Goal: Task Accomplishment & Management: Manage account settings

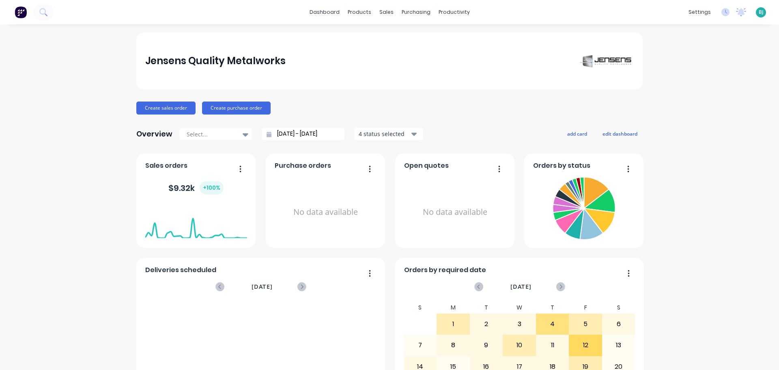
click at [759, 13] on span "BJ" at bounding box center [761, 12] width 5 height 7
click at [710, 104] on button "Sign out" at bounding box center [710, 102] width 108 height 16
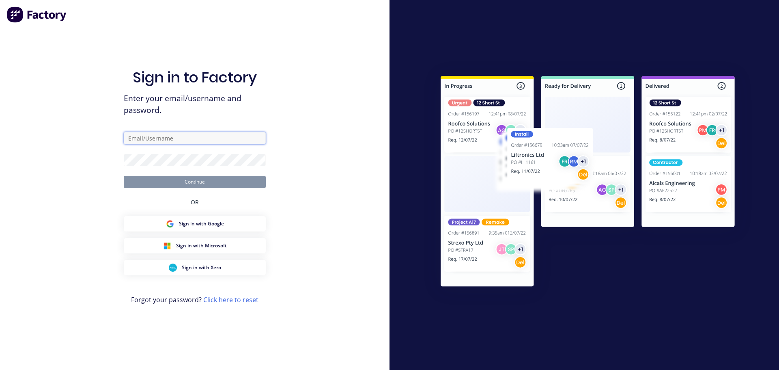
type input "estimator@jqmeng.com.au"
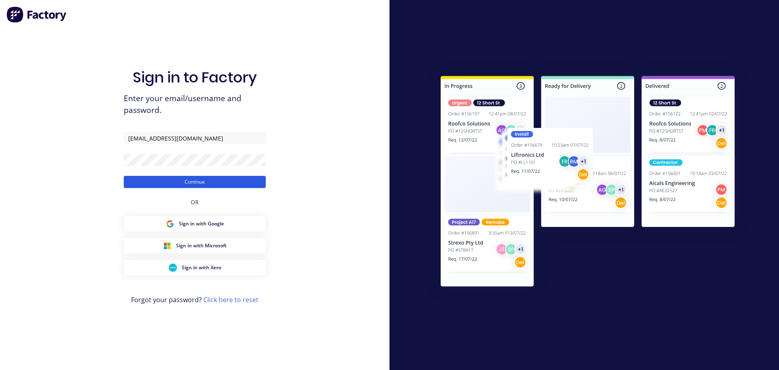
click at [211, 179] on button "Continue" at bounding box center [195, 182] width 142 height 12
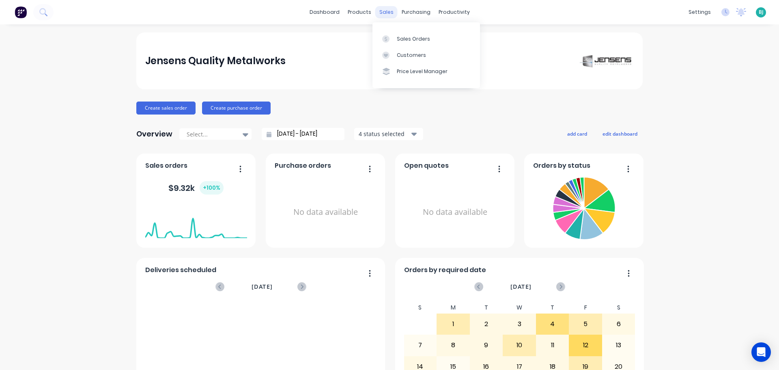
click at [382, 11] on div "sales" at bounding box center [386, 12] width 22 height 12
click at [396, 37] on link "Sales Orders" at bounding box center [427, 38] width 108 height 16
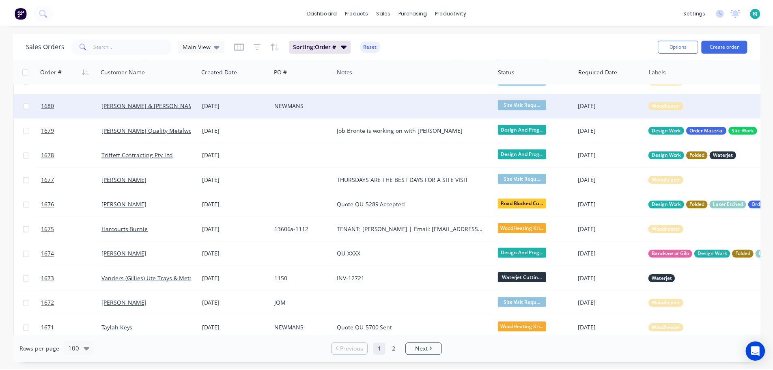
scroll to position [81, 0]
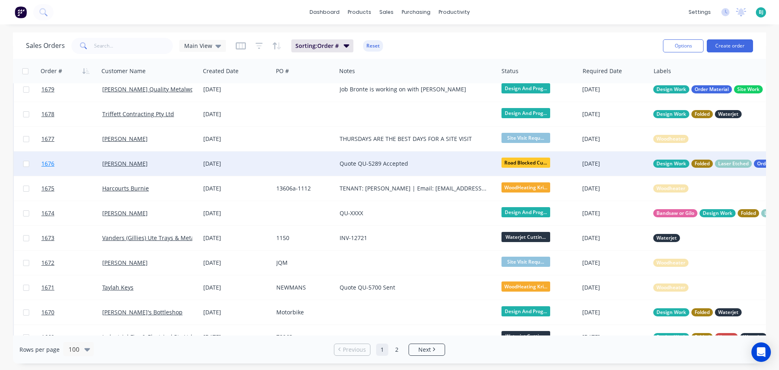
click at [89, 166] on link "1676" at bounding box center [71, 163] width 61 height 24
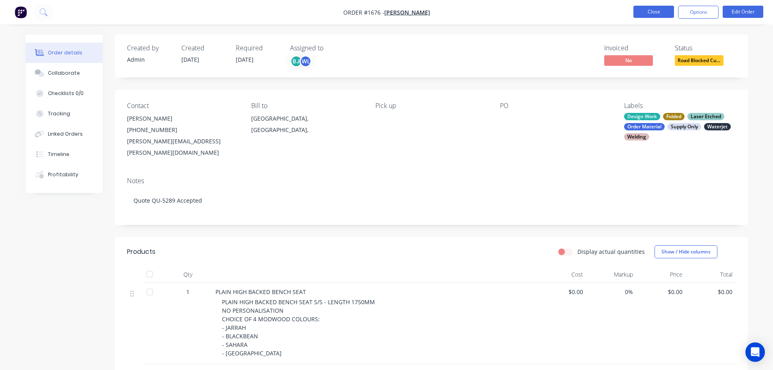
click at [642, 9] on button "Close" at bounding box center [654, 12] width 41 height 12
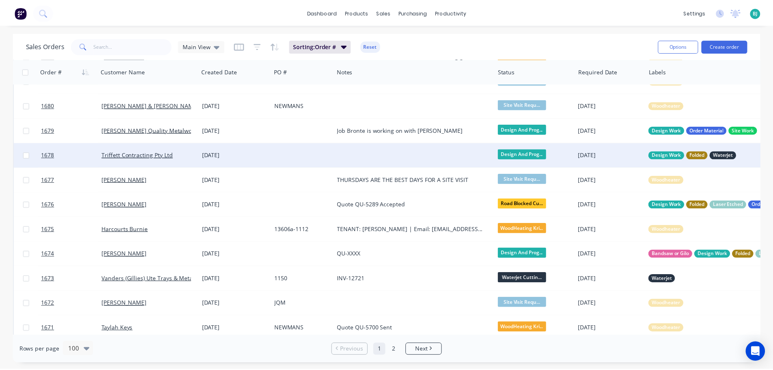
scroll to position [81, 0]
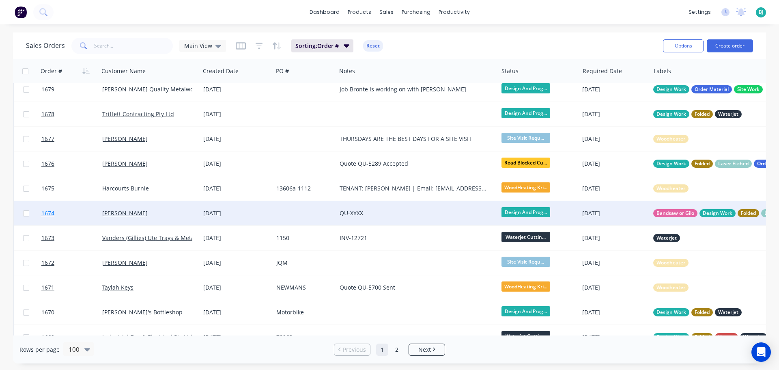
click at [91, 213] on link "1674" at bounding box center [71, 213] width 61 height 24
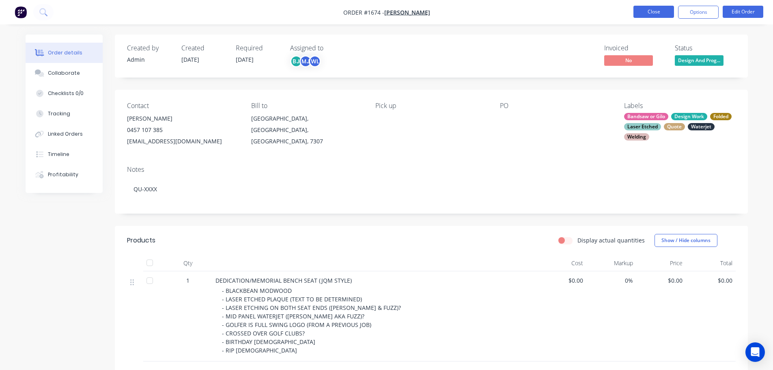
click at [649, 9] on button "Close" at bounding box center [654, 12] width 41 height 12
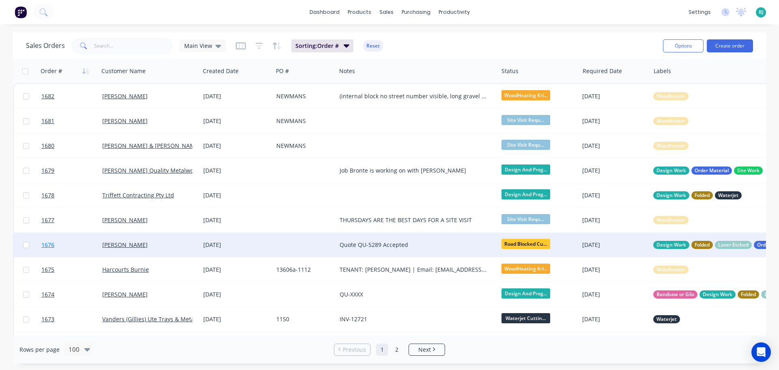
click at [84, 250] on link "1676" at bounding box center [71, 245] width 61 height 24
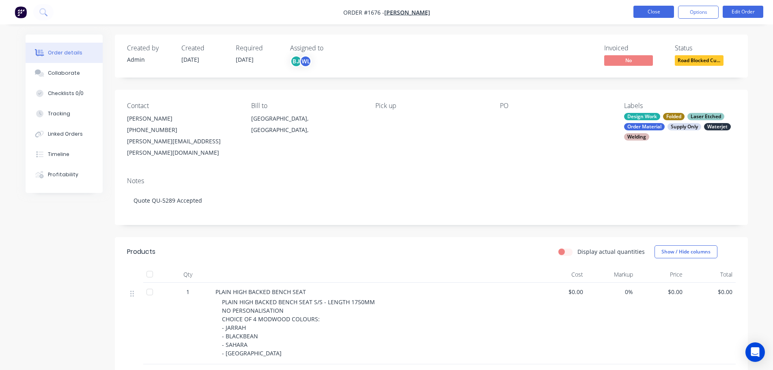
click at [643, 11] on button "Close" at bounding box center [654, 12] width 41 height 12
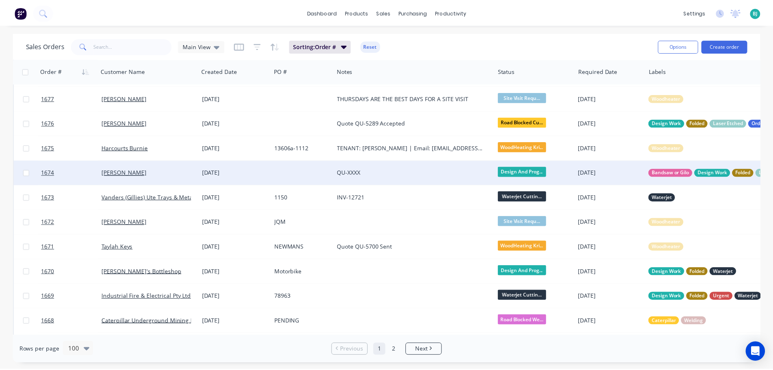
scroll to position [162, 0]
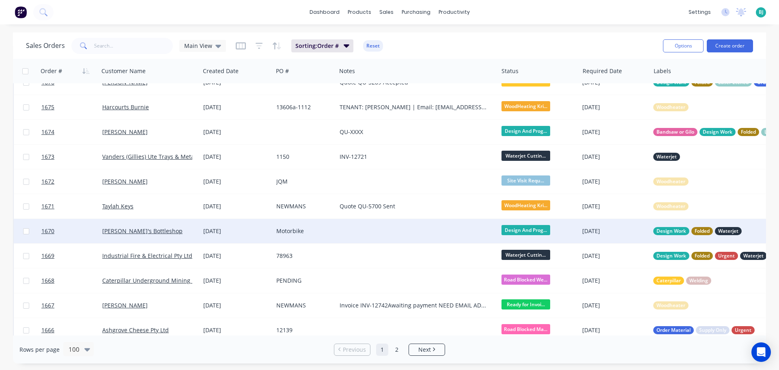
click at [166, 235] on div "Beauy's Bottleshop" at bounding box center [149, 231] width 101 height 24
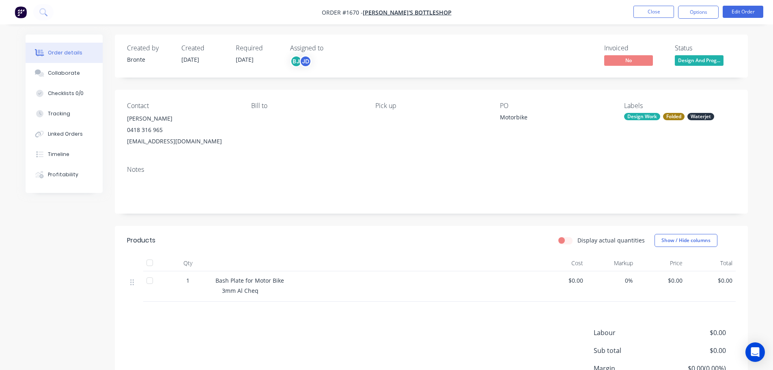
click at [709, 62] on span "Design And Prog..." at bounding box center [699, 60] width 49 height 10
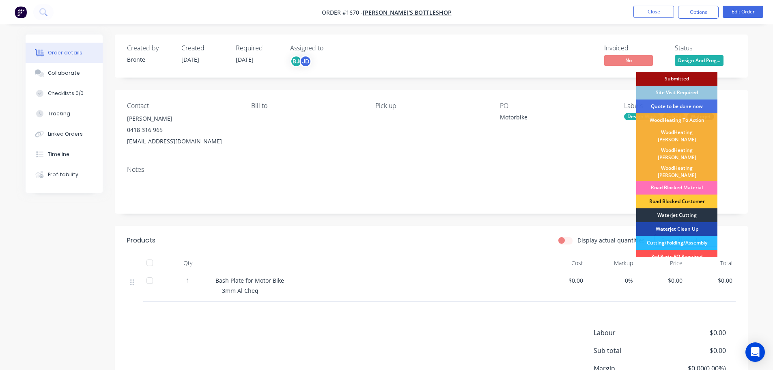
click at [684, 208] on div "Waterjet Cutting" at bounding box center [676, 215] width 81 height 14
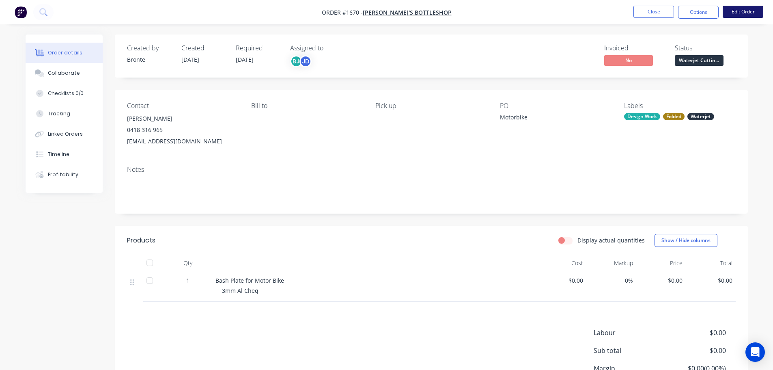
click at [742, 10] on button "Edit Order" at bounding box center [743, 12] width 41 height 12
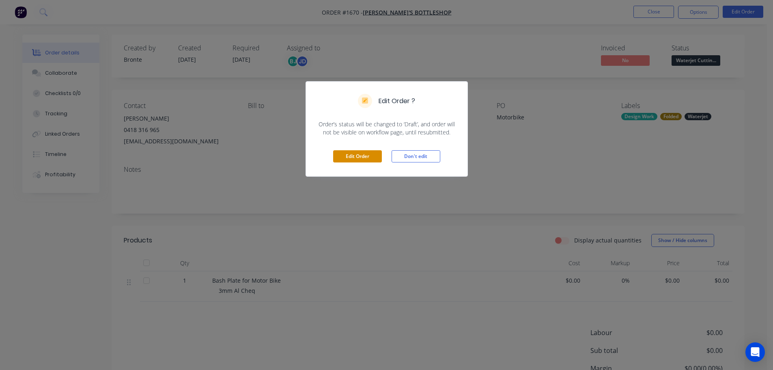
click at [359, 158] on button "Edit Order" at bounding box center [357, 156] width 49 height 12
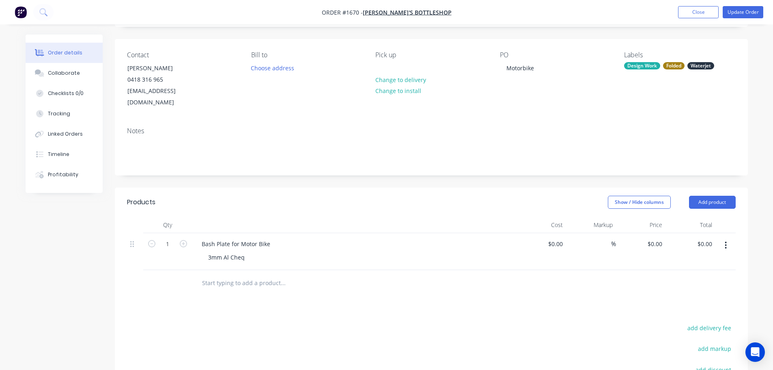
scroll to position [81, 0]
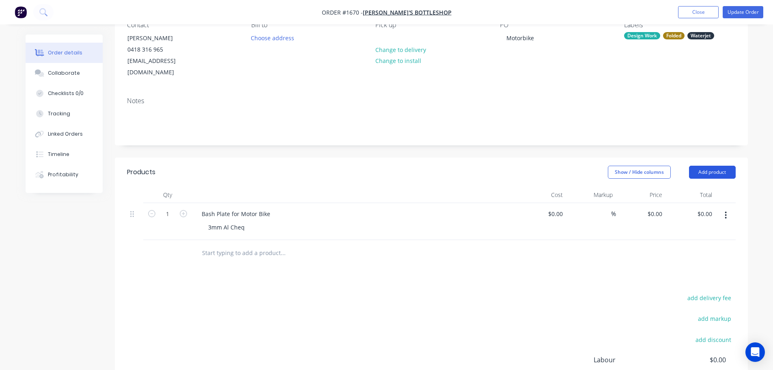
click at [705, 166] on button "Add product" at bounding box center [712, 172] width 47 height 13
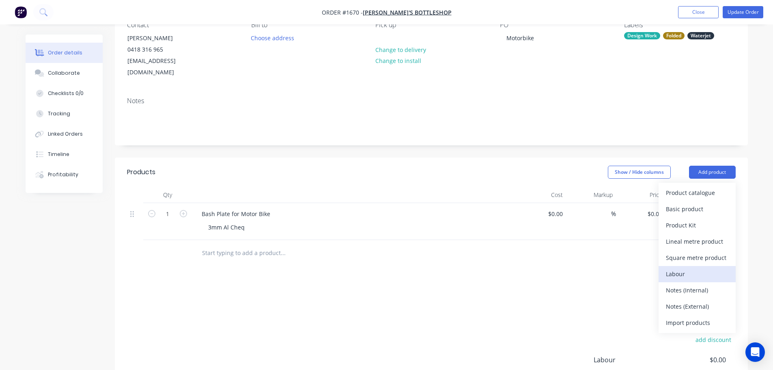
click at [687, 268] on div "Labour" at bounding box center [697, 274] width 63 height 12
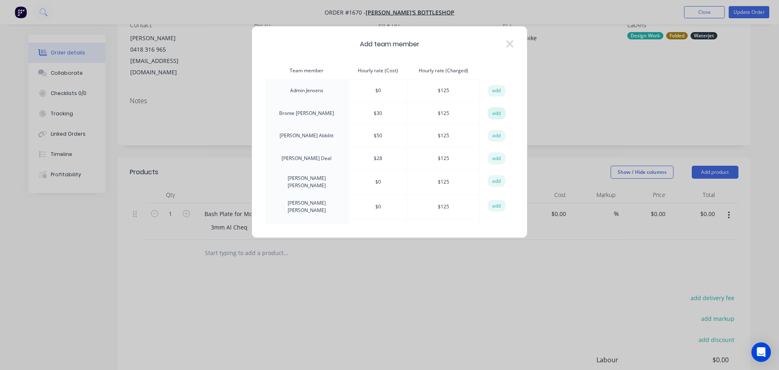
click at [495, 113] on button "add" at bounding box center [497, 113] width 18 height 12
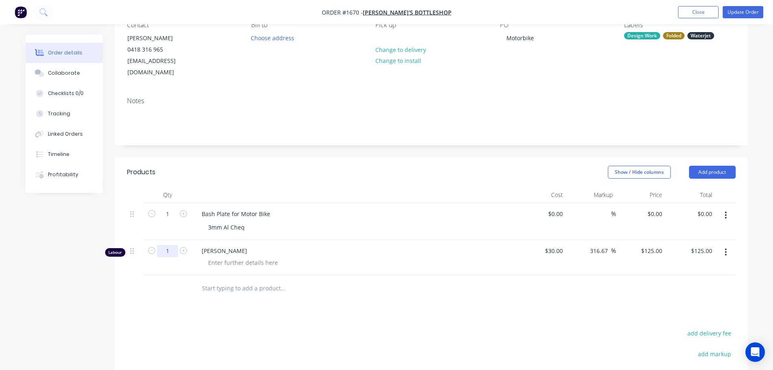
click at [175, 245] on input "1" at bounding box center [167, 251] width 21 height 12
type input "0.5"
type input "$62.50"
click at [228, 257] on div at bounding box center [243, 263] width 83 height 12
click at [230, 257] on div at bounding box center [243, 263] width 83 height 12
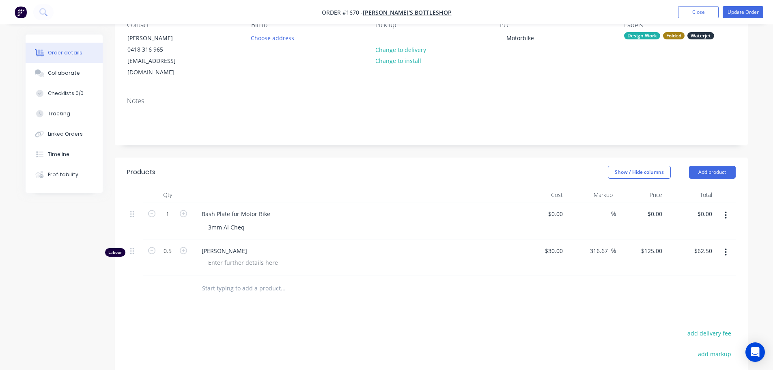
drag, startPoint x: 580, startPoint y: 326, endPoint x: 550, endPoint y: 327, distance: 29.2
click at [248, 257] on div at bounding box center [243, 263] width 83 height 12
drag, startPoint x: 427, startPoint y: 320, endPoint x: 487, endPoint y: 313, distance: 60.5
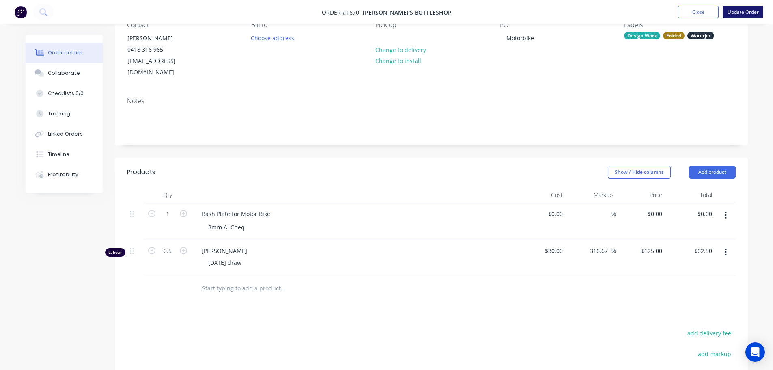
click at [753, 11] on button "Update Order" at bounding box center [743, 12] width 41 height 12
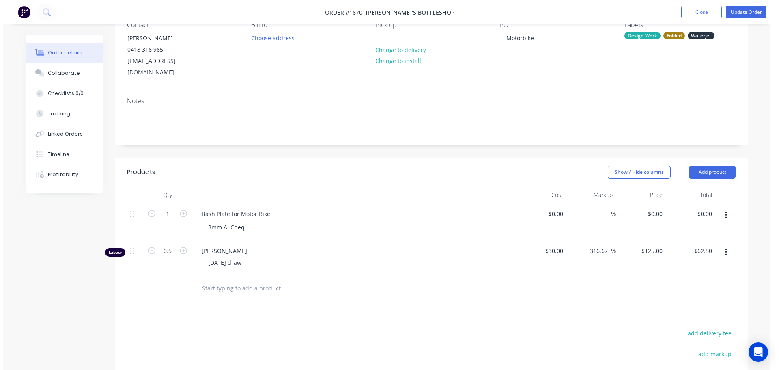
scroll to position [0, 0]
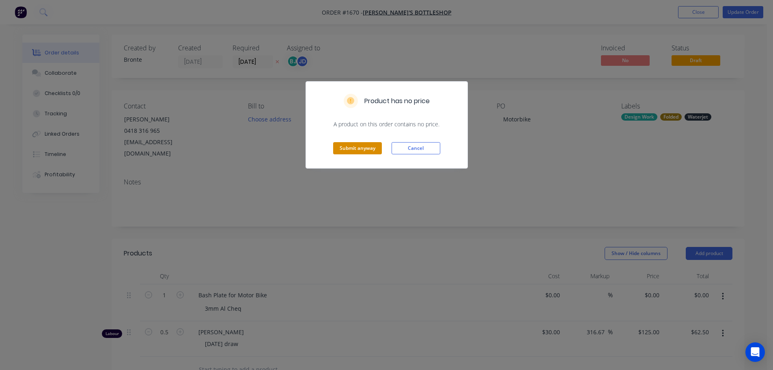
click at [354, 143] on button "Submit anyway" at bounding box center [357, 148] width 49 height 12
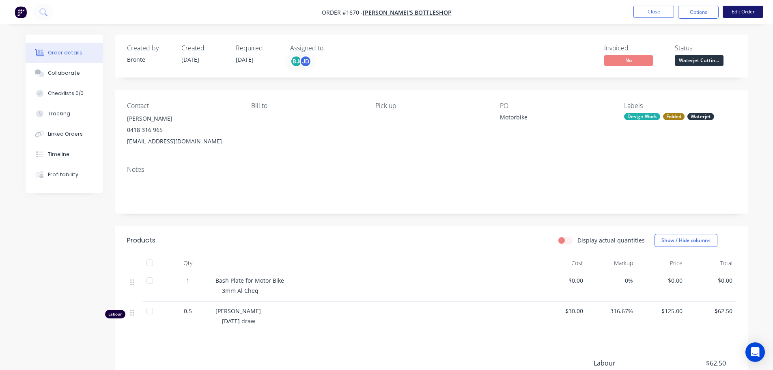
click at [754, 10] on button "Edit Order" at bounding box center [743, 12] width 41 height 12
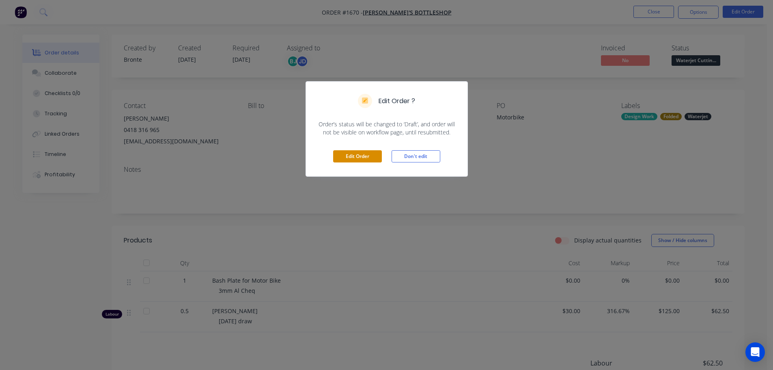
click at [369, 157] on button "Edit Order" at bounding box center [357, 156] width 49 height 12
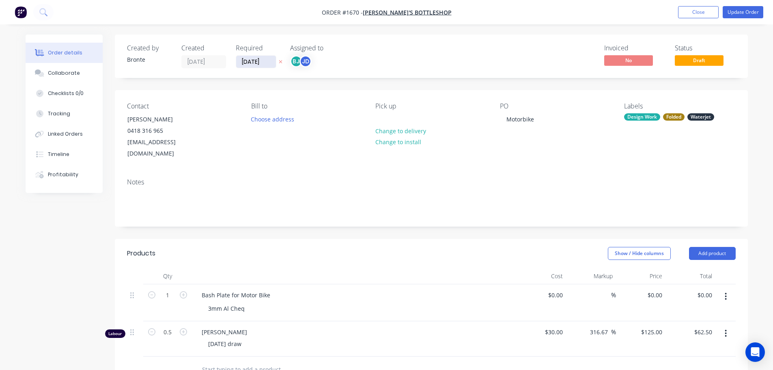
click at [268, 63] on input "09/09/25" at bounding box center [256, 62] width 40 height 12
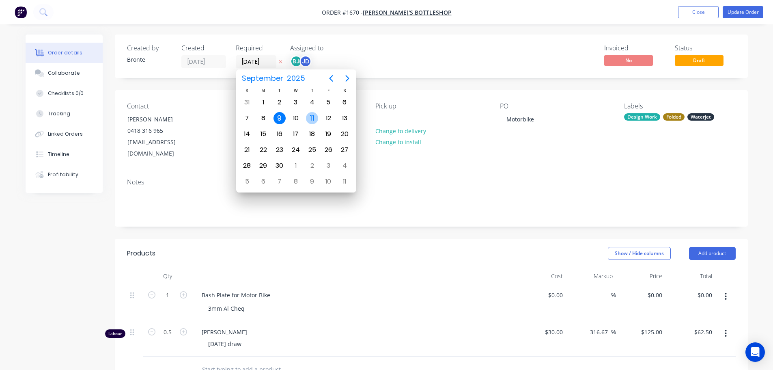
click at [311, 117] on div "11" at bounding box center [312, 118] width 12 height 12
type input "11/09/25"
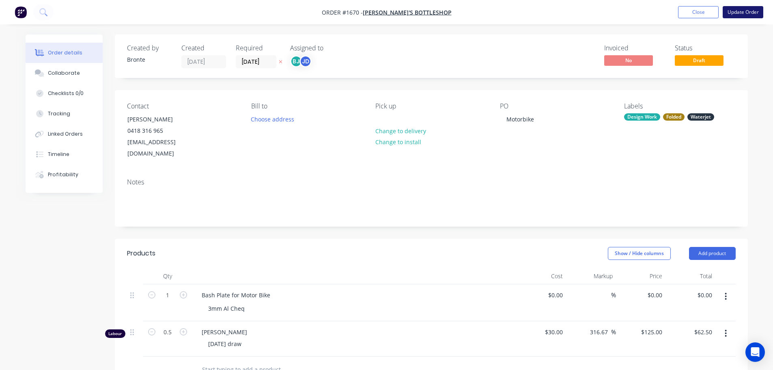
click at [745, 9] on button "Update Order" at bounding box center [743, 12] width 41 height 12
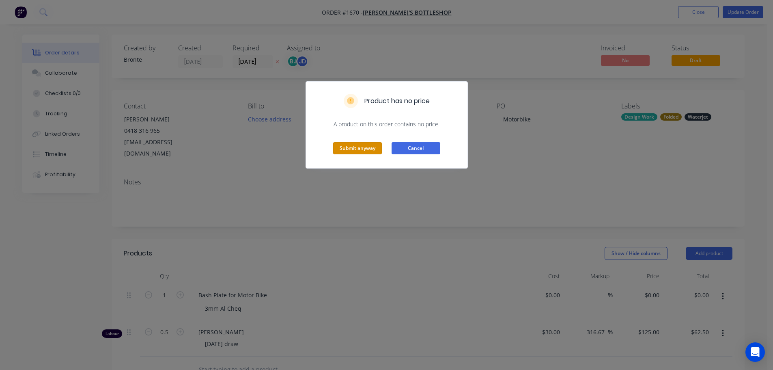
drag, startPoint x: 358, startPoint y: 151, endPoint x: 397, endPoint y: 144, distance: 39.1
click at [358, 150] on button "Submit anyway" at bounding box center [357, 148] width 49 height 12
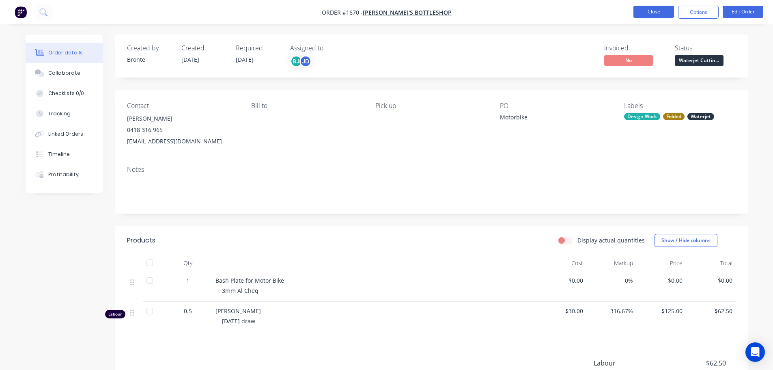
click at [655, 13] on button "Close" at bounding box center [654, 12] width 41 height 12
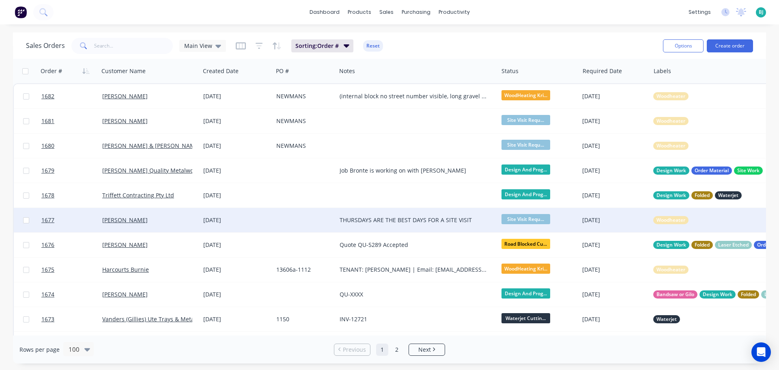
scroll to position [41, 0]
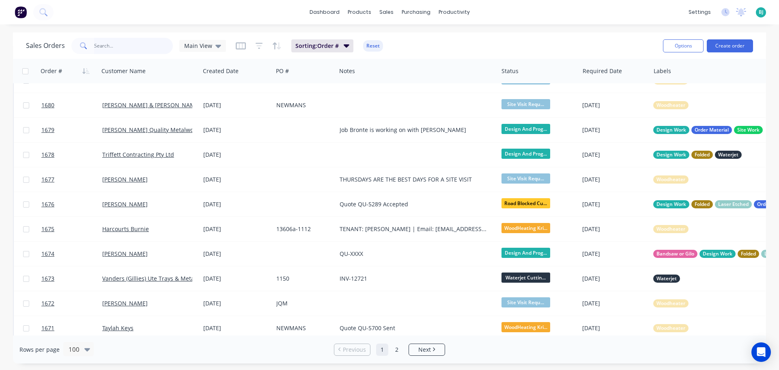
click at [112, 49] on input "text" at bounding box center [133, 46] width 79 height 16
click at [216, 46] on icon at bounding box center [219, 46] width 6 height 3
click at [204, 144] on button "Archived" at bounding box center [228, 147] width 93 height 9
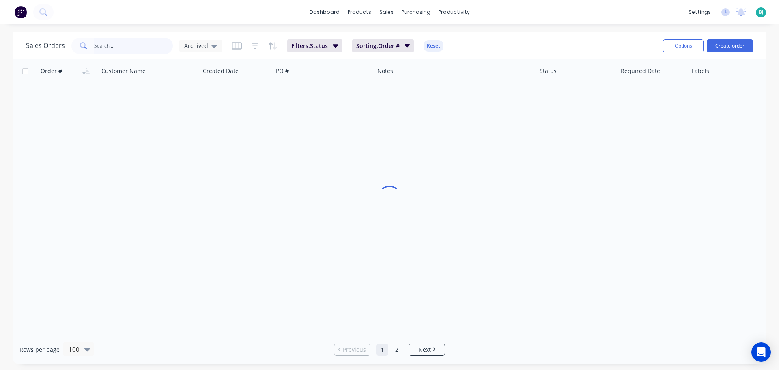
click at [125, 44] on input "text" at bounding box center [133, 46] width 79 height 16
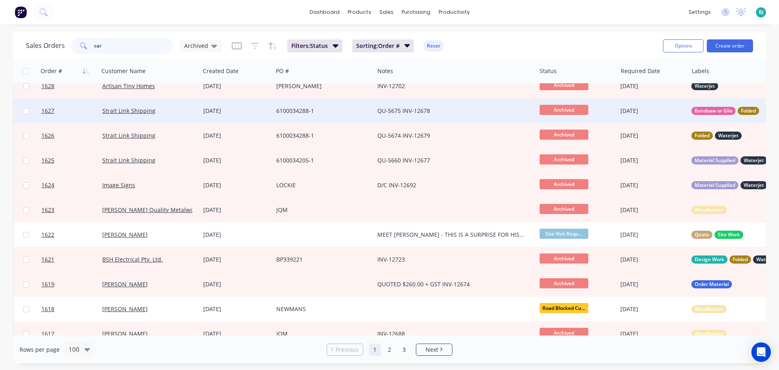
scroll to position [852, 0]
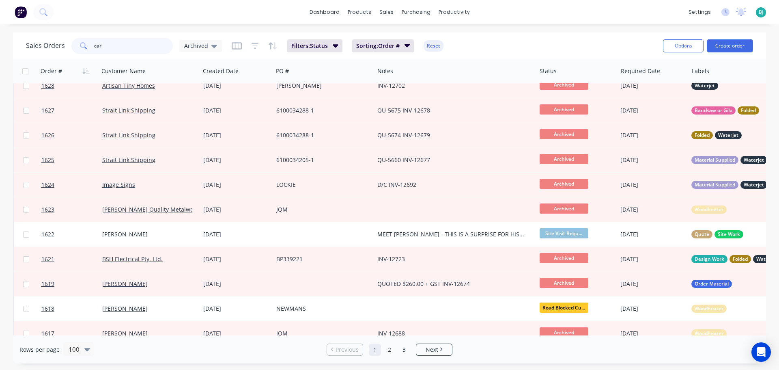
drag, startPoint x: 101, startPoint y: 46, endPoint x: 92, endPoint y: 46, distance: 9.3
click at [92, 46] on div "car" at bounding box center [121, 46] width 101 height 16
type input "picnic"
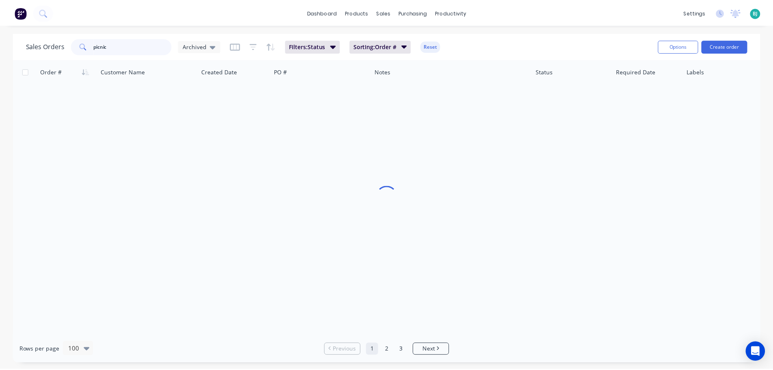
scroll to position [0, 0]
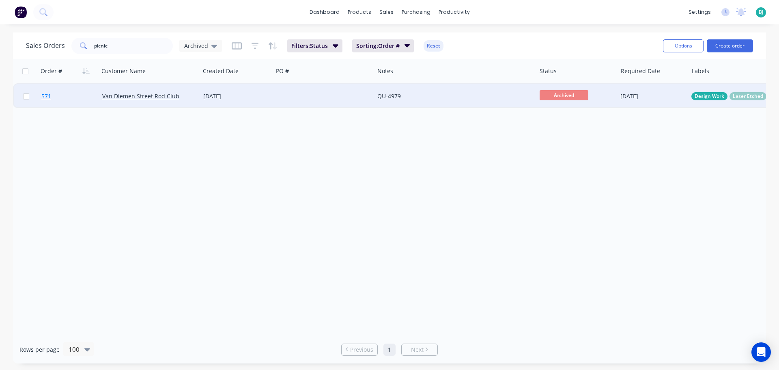
click at [78, 99] on link "571" at bounding box center [71, 96] width 61 height 24
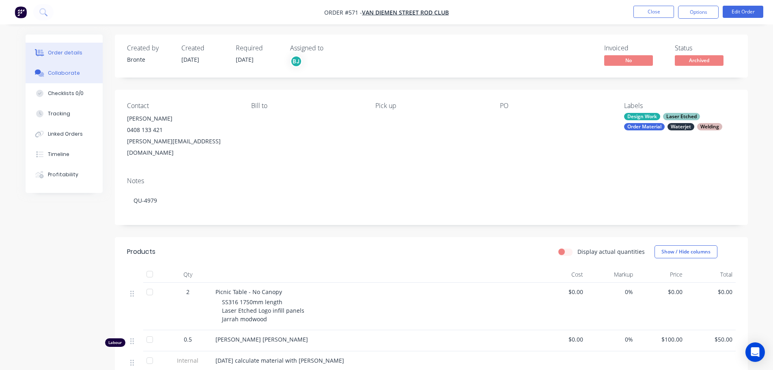
click at [64, 70] on div "Collaborate" at bounding box center [64, 72] width 32 height 7
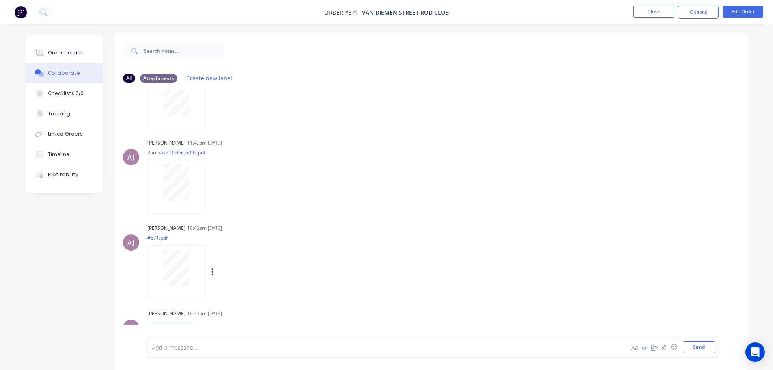
scroll to position [51, 0]
click at [76, 54] on div "Order details" at bounding box center [65, 52] width 35 height 7
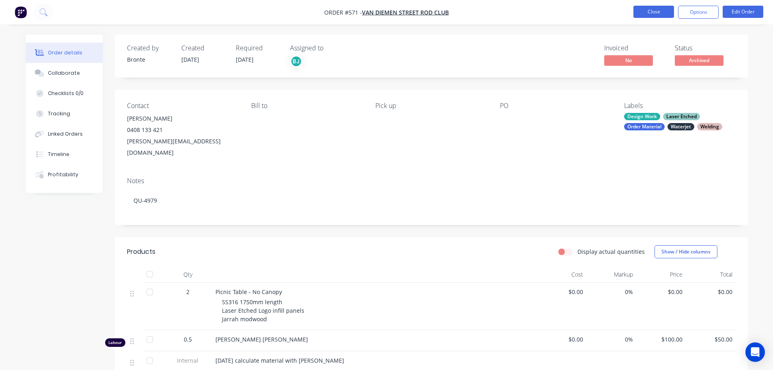
click at [644, 11] on button "Close" at bounding box center [654, 12] width 41 height 12
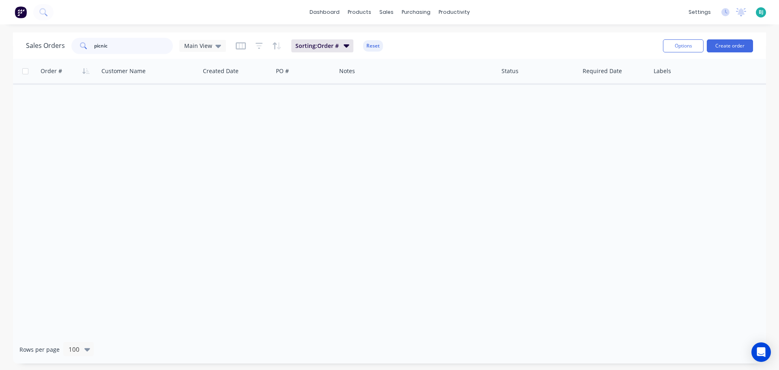
drag, startPoint x: 129, startPoint y: 45, endPoint x: 96, endPoint y: 44, distance: 32.5
click at [96, 44] on input "picnic" at bounding box center [133, 46] width 79 height 16
type input "p"
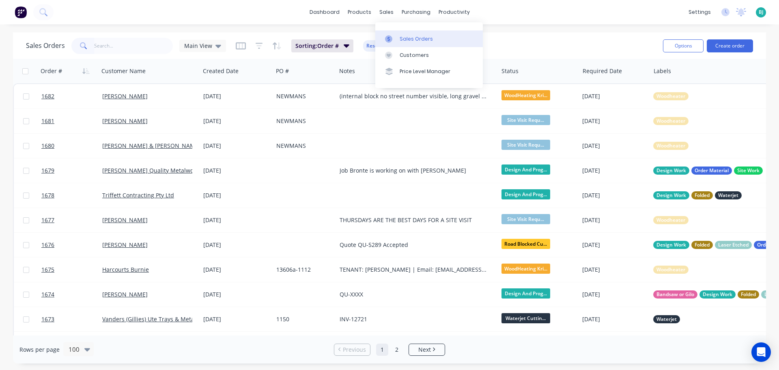
click at [405, 38] on div "Sales Orders" at bounding box center [416, 38] width 33 height 7
click at [115, 43] on input "text" at bounding box center [133, 46] width 79 height 16
type input "triffett"
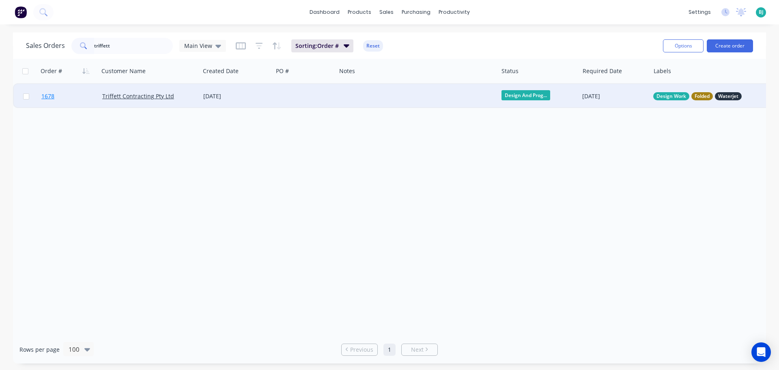
click at [73, 97] on link "1678" at bounding box center [71, 96] width 61 height 24
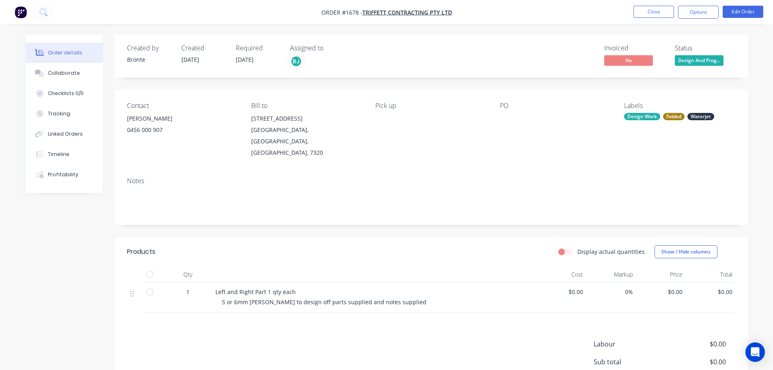
click at [145, 123] on div "Jarrod" at bounding box center [182, 118] width 111 height 11
click at [660, 11] on button "Close" at bounding box center [654, 12] width 41 height 12
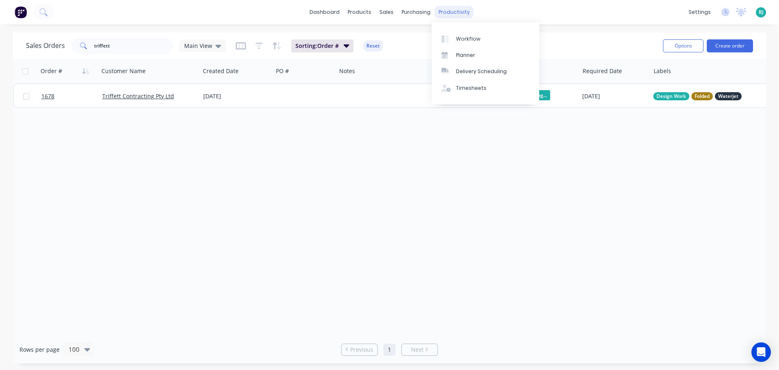
click at [453, 11] on div "productivity" at bounding box center [454, 12] width 39 height 12
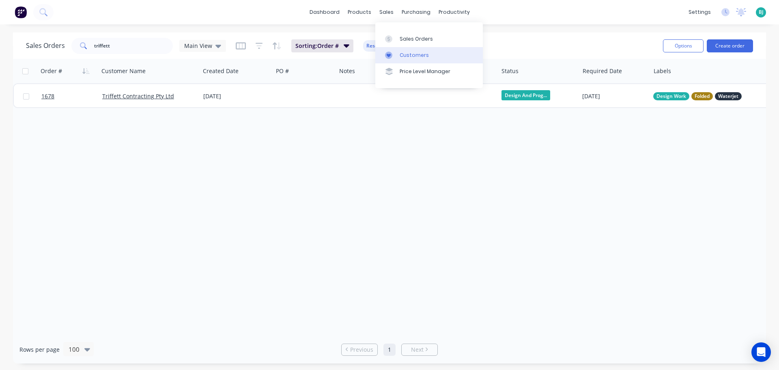
click at [404, 54] on div "Customers" at bounding box center [414, 55] width 29 height 7
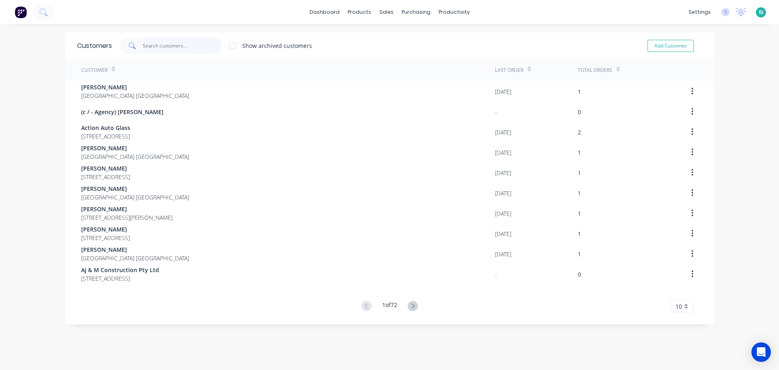
click at [155, 46] on input "text" at bounding box center [182, 46] width 79 height 16
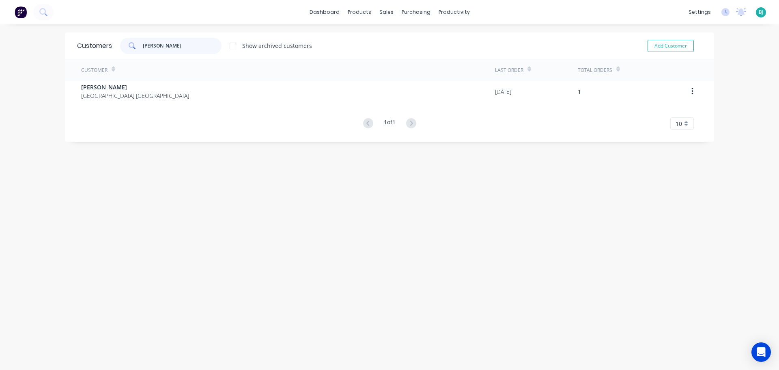
type input "jarrod"
click at [675, 39] on div "Add Customer" at bounding box center [665, 46] width 74 height 16
click at [672, 44] on button "Add Customer" at bounding box center [671, 46] width 46 height 12
select select "AU"
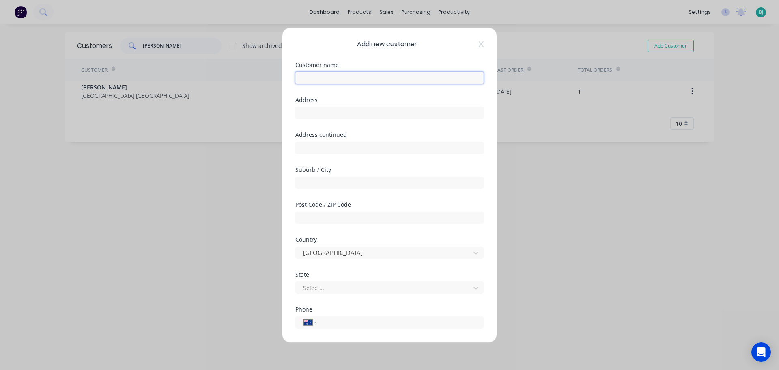
click at [333, 76] on input "text" at bounding box center [389, 77] width 188 height 12
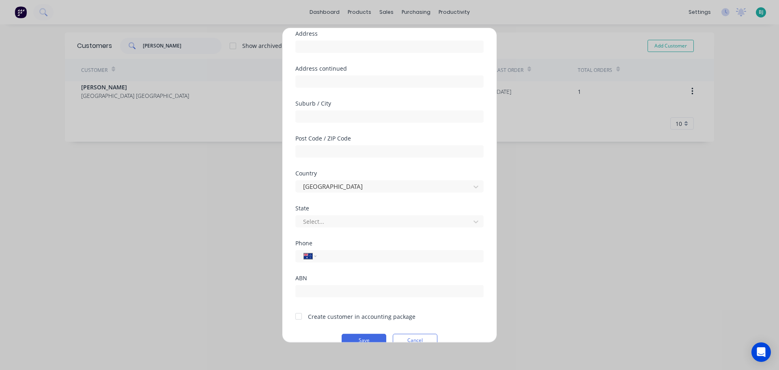
scroll to position [82, 0]
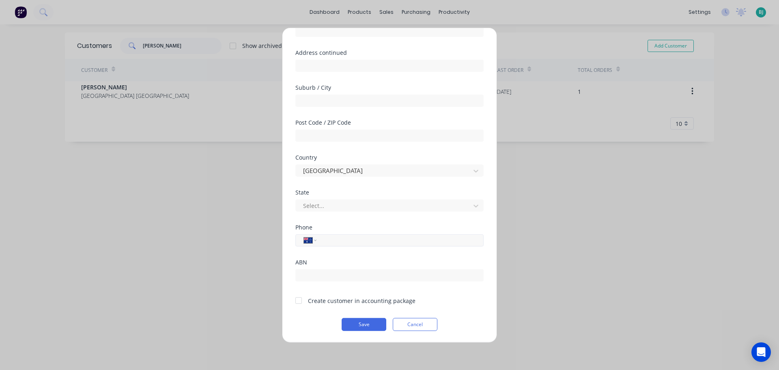
type input "Jarrod- Triffett"
click at [364, 239] on input "tel" at bounding box center [398, 239] width 153 height 9
type input "0456 000 907"
click at [368, 324] on button "Save" at bounding box center [364, 323] width 45 height 13
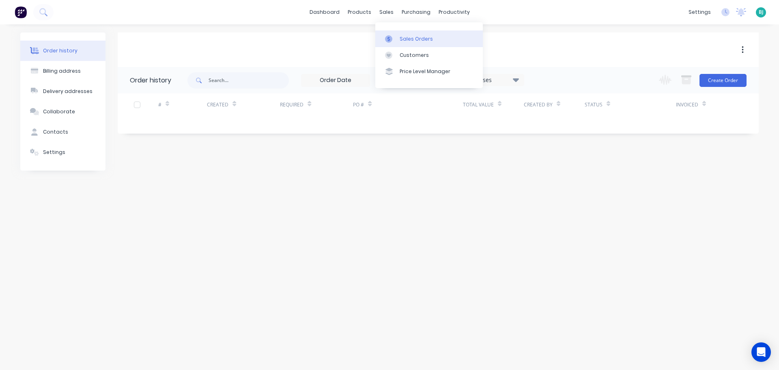
click at [402, 42] on div "Sales Orders" at bounding box center [416, 38] width 33 height 7
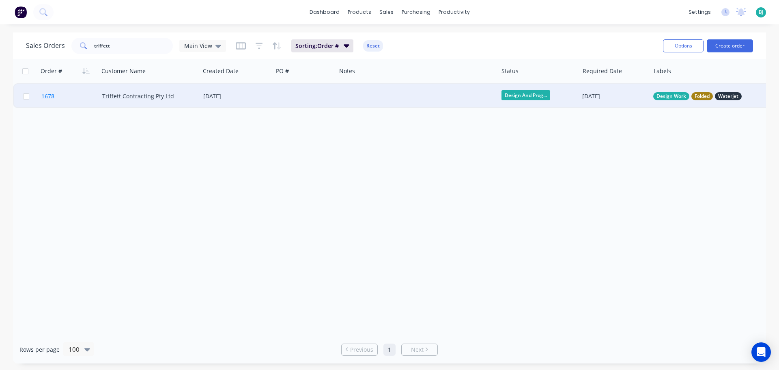
click at [83, 99] on link "1678" at bounding box center [71, 96] width 61 height 24
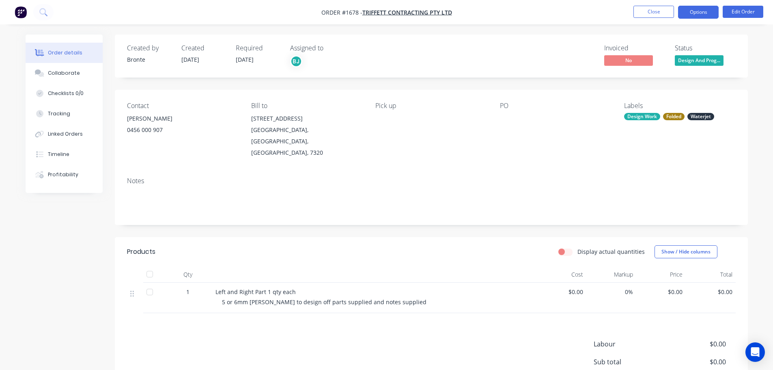
click at [695, 13] on button "Options" at bounding box center [698, 12] width 41 height 13
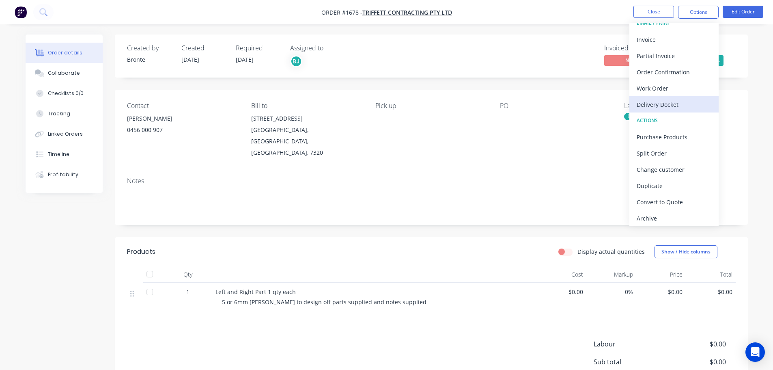
scroll to position [12, 0]
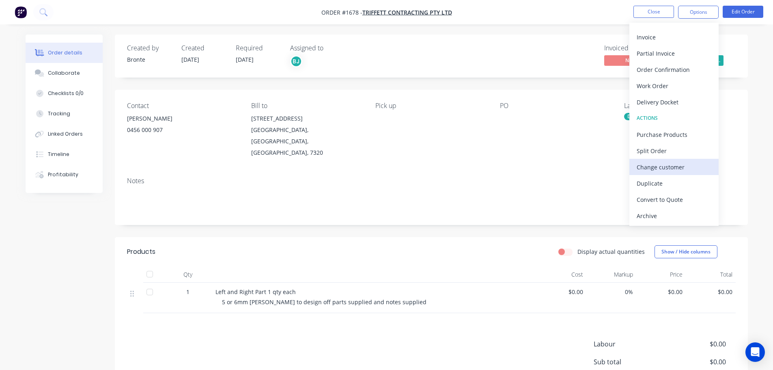
click at [685, 163] on div "Change customer" at bounding box center [674, 167] width 75 height 12
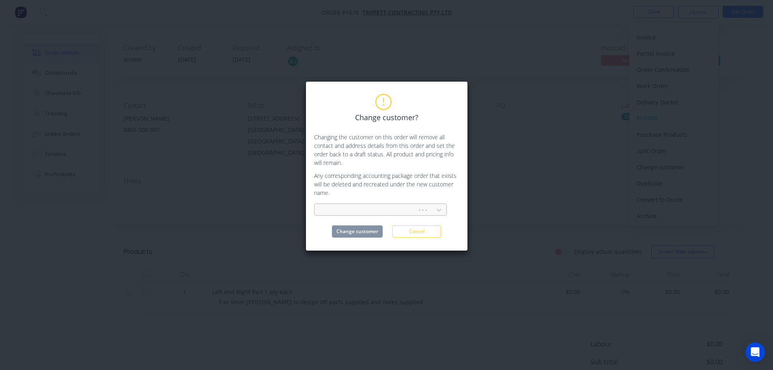
click at [394, 207] on div at bounding box center [367, 210] width 92 height 10
type input "jarrod"
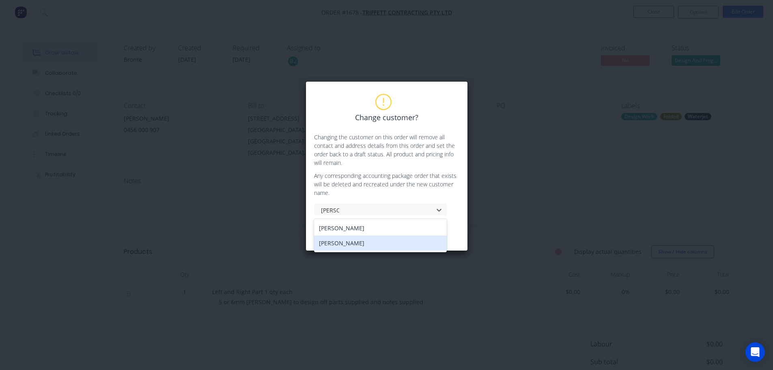
click at [376, 241] on div "Jarrod- Triffett" at bounding box center [380, 242] width 133 height 15
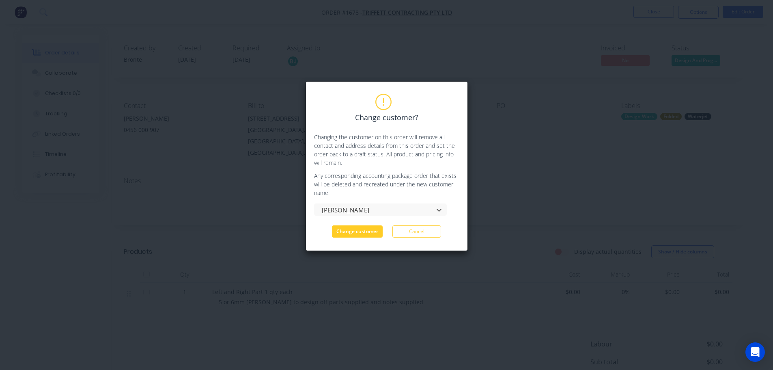
click at [375, 232] on button "Change customer" at bounding box center [357, 231] width 51 height 12
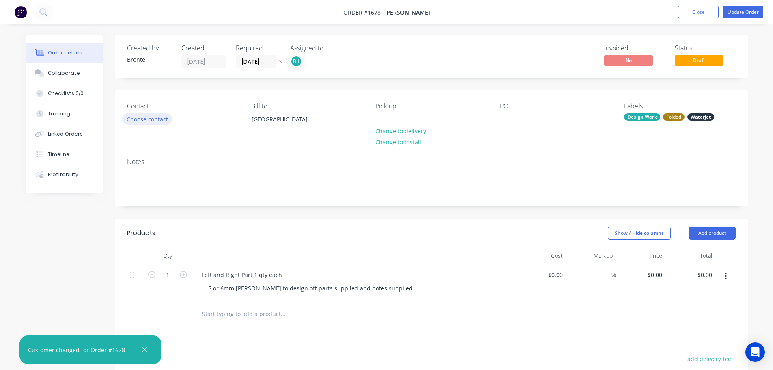
click at [163, 116] on button "Choose contact" at bounding box center [147, 118] width 50 height 11
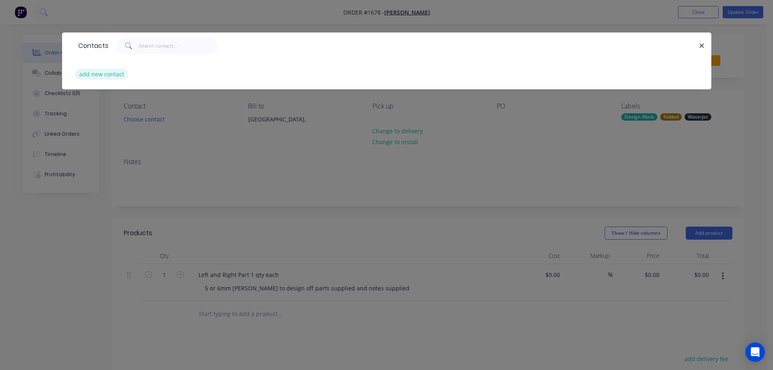
click at [101, 74] on button "add new contact" at bounding box center [102, 74] width 54 height 11
select select "AU"
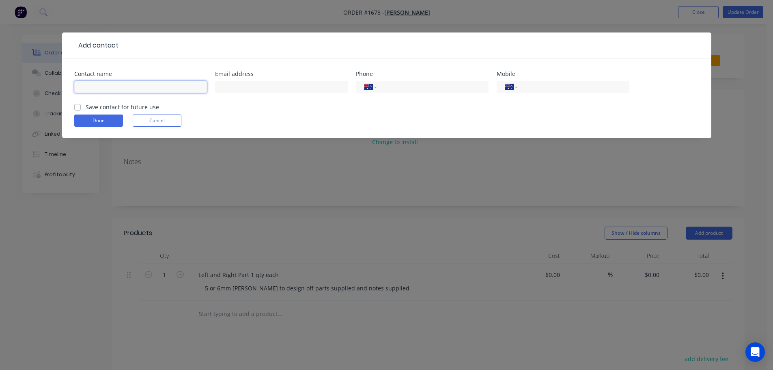
click at [160, 87] on input "text" at bounding box center [140, 87] width 133 height 12
type input "Jarrod"
click at [554, 88] on input "tel" at bounding box center [571, 86] width 97 height 9
type input "0456 000 907"
click at [86, 108] on label "Save contact for future use" at bounding box center [122, 107] width 73 height 9
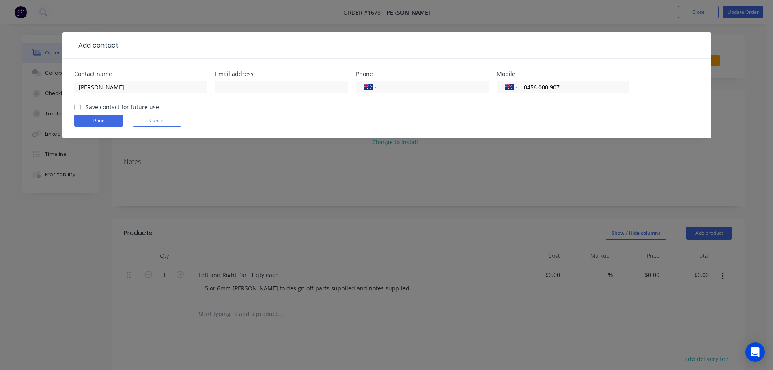
click at [78, 108] on input "Save contact for future use" at bounding box center [77, 107] width 6 height 8
checkbox input "true"
click at [88, 117] on button "Done" at bounding box center [98, 120] width 49 height 12
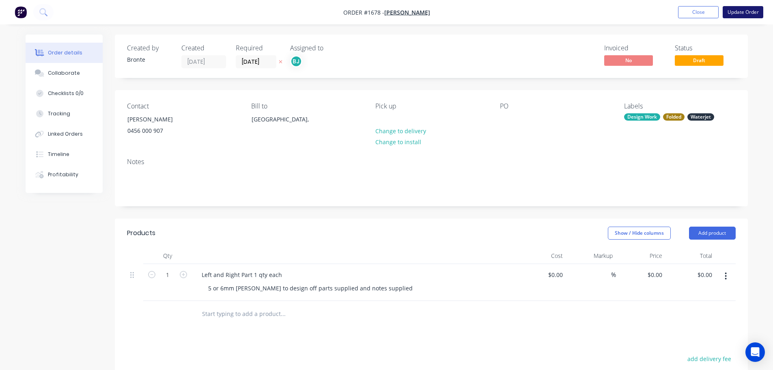
click at [746, 11] on button "Update Order" at bounding box center [743, 12] width 41 height 12
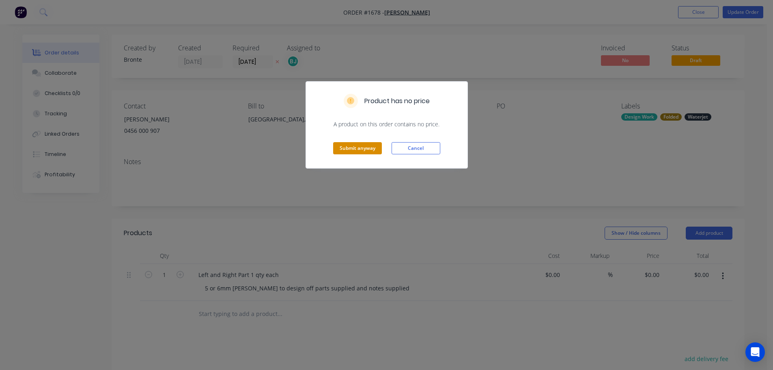
click at [356, 144] on button "Submit anyway" at bounding box center [357, 148] width 49 height 12
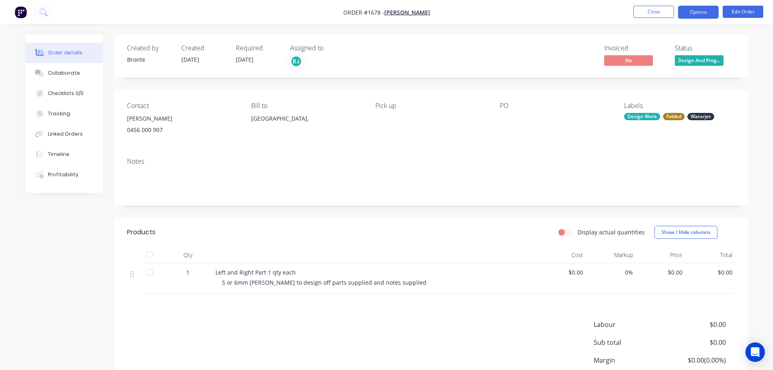
click at [708, 11] on button "Options" at bounding box center [698, 12] width 41 height 13
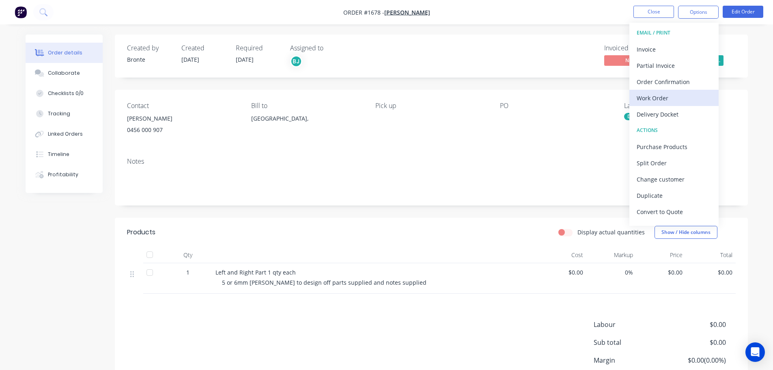
click at [677, 96] on div "Work Order" at bounding box center [674, 98] width 75 height 12
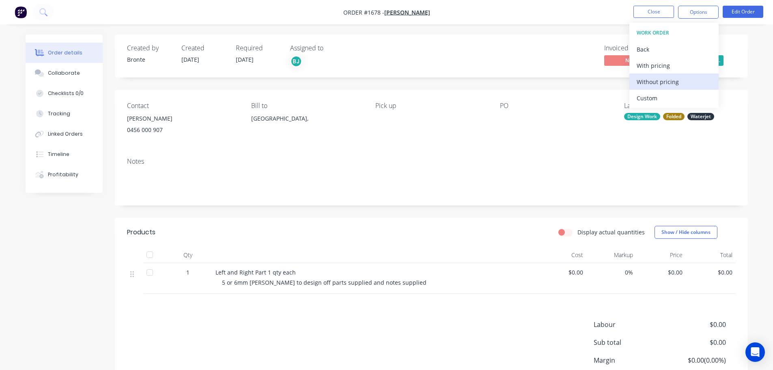
click at [667, 85] on div "Without pricing" at bounding box center [674, 82] width 75 height 12
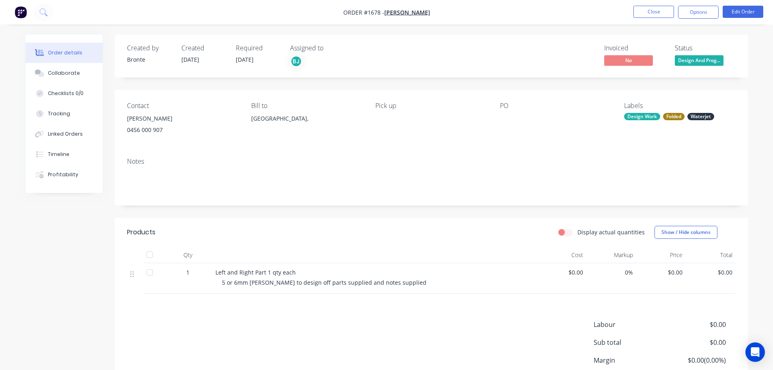
click at [535, 32] on div "Order details Collaborate Checklists 0/0 Tracking Linked Orders Timeline Profit…" at bounding box center [386, 219] width 773 height 438
click at [654, 11] on button "Close" at bounding box center [654, 12] width 41 height 12
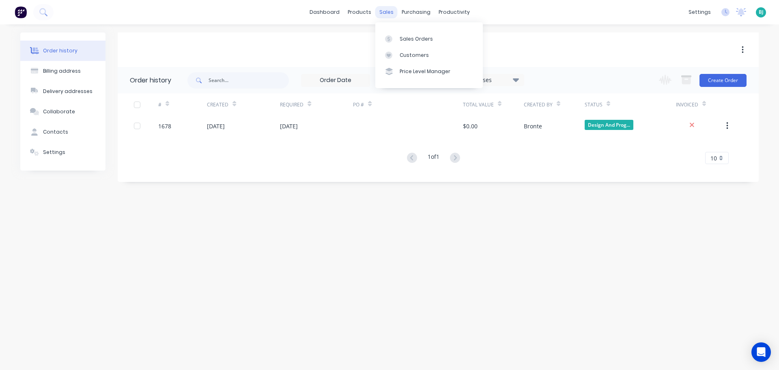
click at [386, 14] on div "sales" at bounding box center [386, 12] width 22 height 12
click at [403, 38] on div "Sales Orders" at bounding box center [416, 38] width 33 height 7
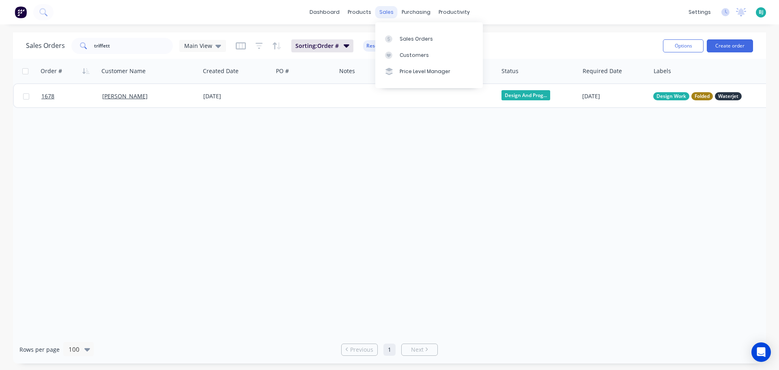
click at [391, 13] on div "sales" at bounding box center [386, 12] width 22 height 12
click at [398, 38] on link "Sales Orders" at bounding box center [429, 38] width 108 height 16
drag, startPoint x: 144, startPoint y: 48, endPoint x: 84, endPoint y: 45, distance: 59.8
click at [84, 45] on div "triffett" at bounding box center [121, 46] width 101 height 16
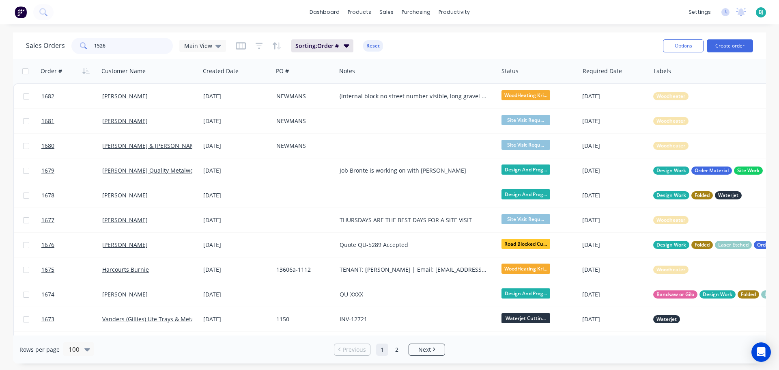
type input "1526"
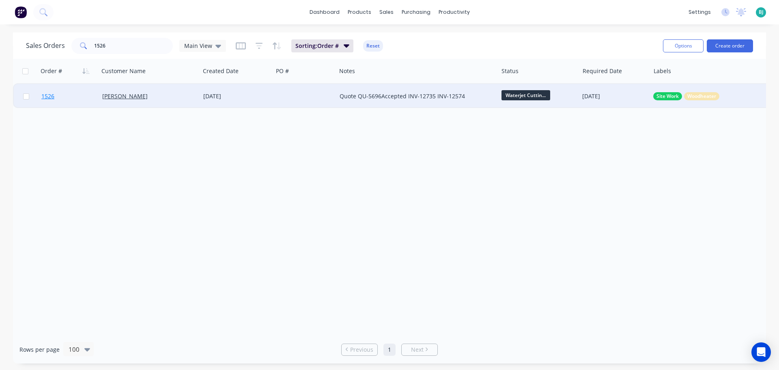
click at [87, 99] on link "1526" at bounding box center [71, 96] width 61 height 24
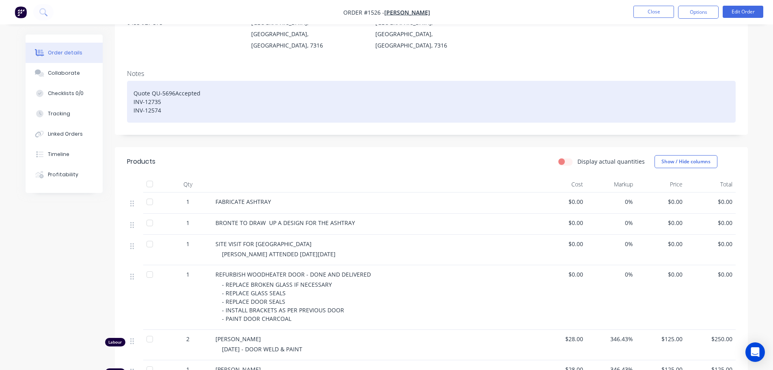
scroll to position [122, 0]
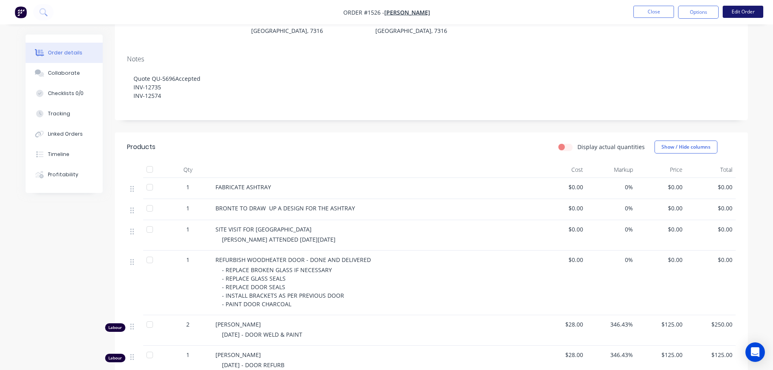
click at [750, 13] on button "Edit Order" at bounding box center [743, 12] width 41 height 12
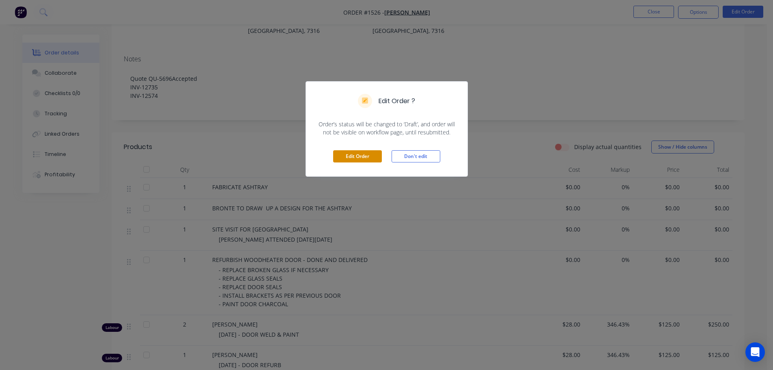
click at [358, 157] on button "Edit Order" at bounding box center [357, 156] width 49 height 12
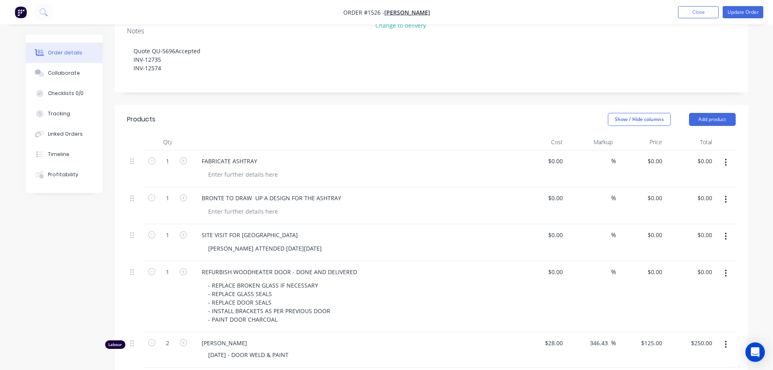
scroll to position [203, 0]
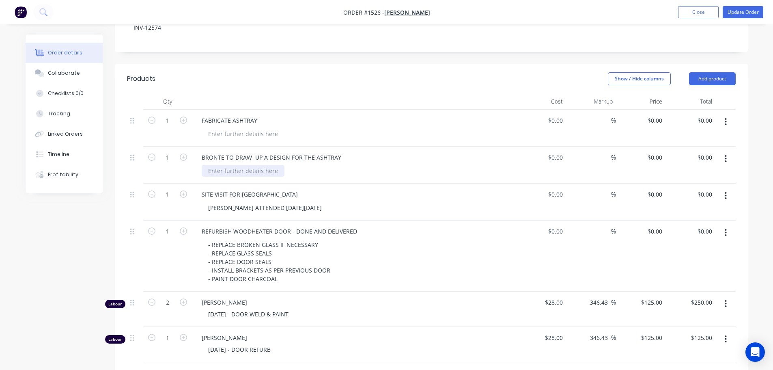
click at [237, 165] on div at bounding box center [243, 171] width 83 height 12
click at [363, 93] on div at bounding box center [354, 101] width 325 height 16
click at [244, 165] on div "done 7-9-25" at bounding box center [225, 171] width 46 height 12
click at [315, 73] on div "Show / Hide columns Add product" at bounding box center [495, 78] width 479 height 13
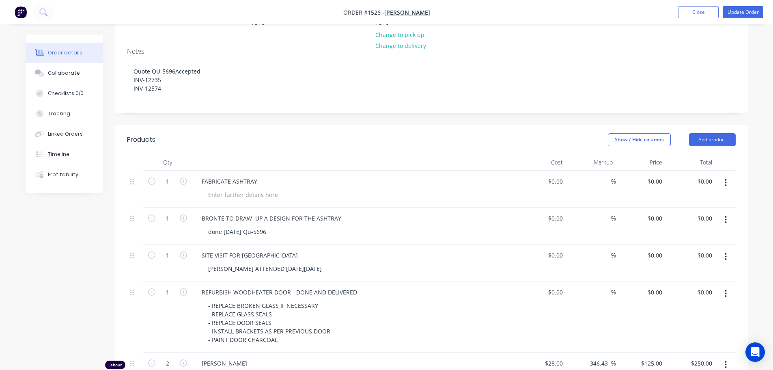
scroll to position [81, 0]
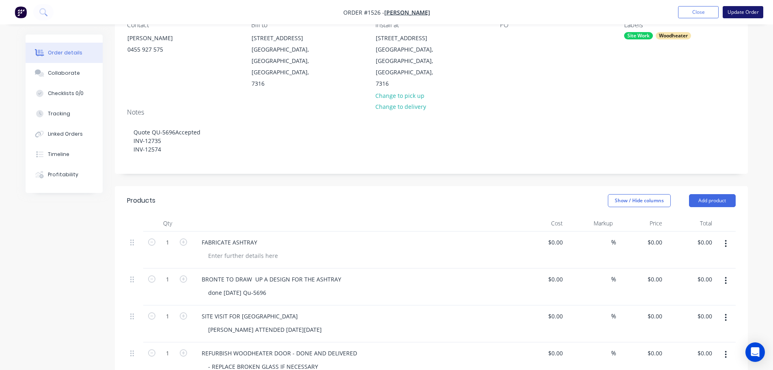
click at [753, 14] on button "Update Order" at bounding box center [743, 12] width 41 height 12
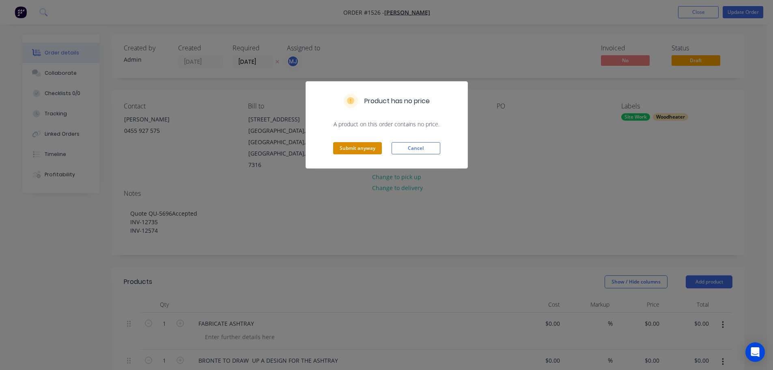
click at [375, 151] on button "Submit anyway" at bounding box center [357, 148] width 49 height 12
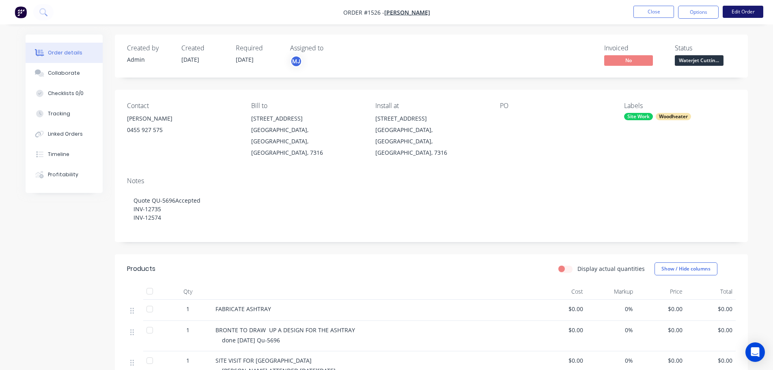
click at [744, 12] on button "Edit Order" at bounding box center [743, 12] width 41 height 12
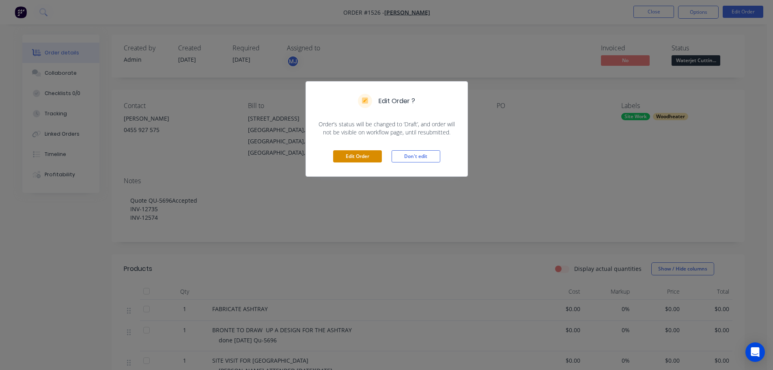
click at [360, 157] on button "Edit Order" at bounding box center [357, 156] width 49 height 12
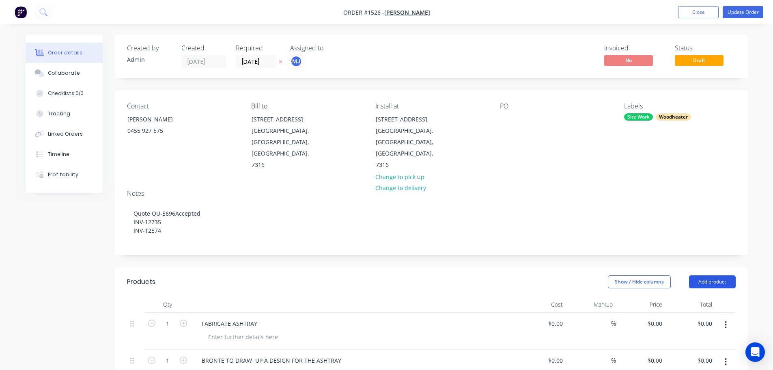
click at [709, 275] on button "Add product" at bounding box center [712, 281] width 47 height 13
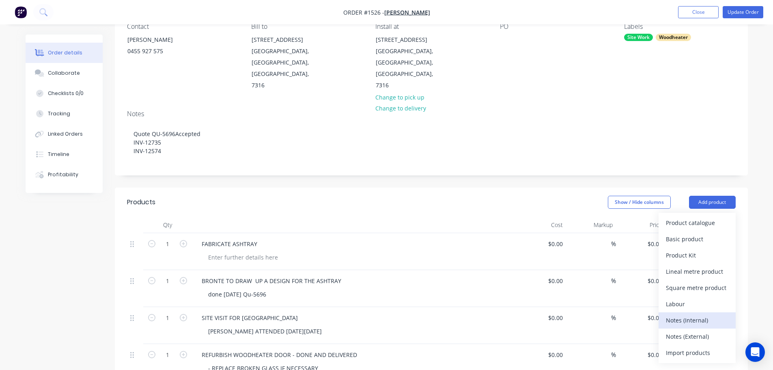
scroll to position [81, 0]
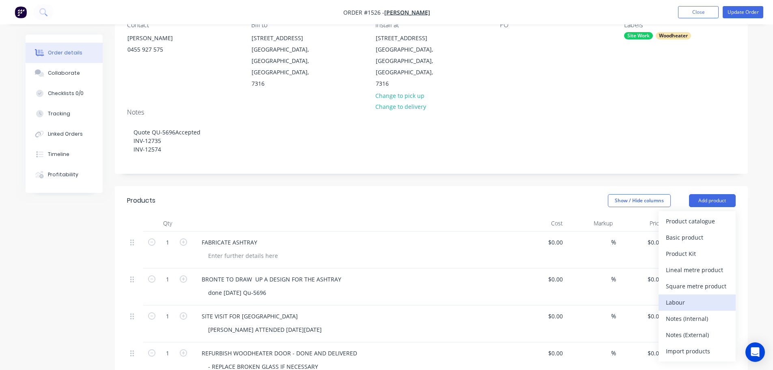
click at [696, 296] on div "Labour" at bounding box center [697, 302] width 63 height 12
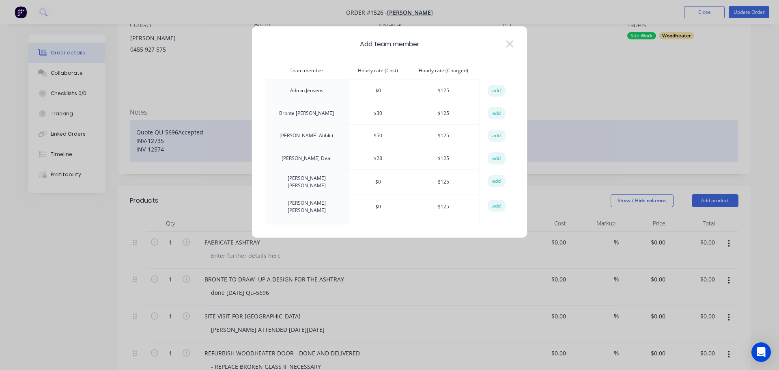
click at [489, 114] on button "add" at bounding box center [497, 113] width 18 height 12
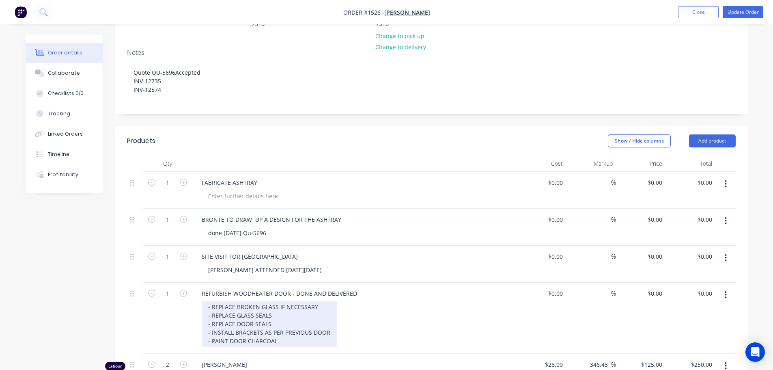
scroll to position [244, 0]
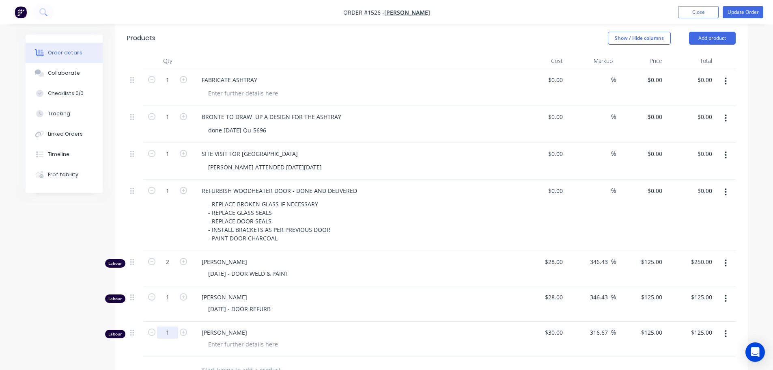
click at [176, 326] on input "1" at bounding box center [167, 332] width 21 height 12
type input "0.5"
type input "$62.50"
click at [228, 338] on div at bounding box center [243, 344] width 83 height 12
click at [239, 338] on div at bounding box center [243, 344] width 83 height 12
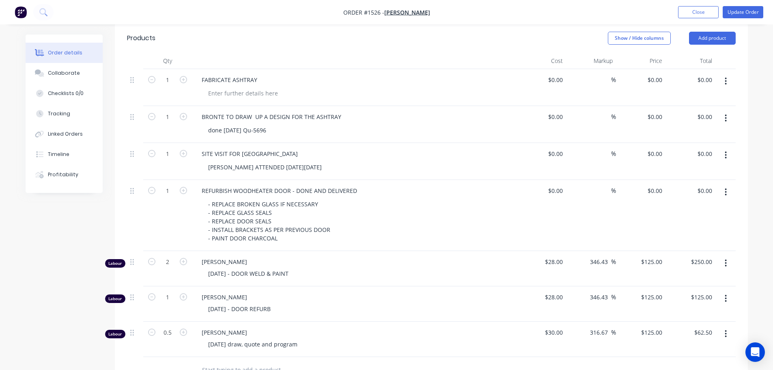
click at [417, 35] on header "Products Show / Hide columns Add product" at bounding box center [431, 38] width 633 height 29
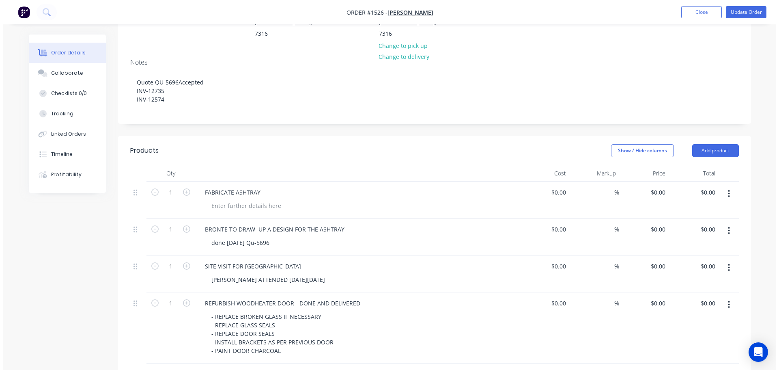
scroll to position [0, 0]
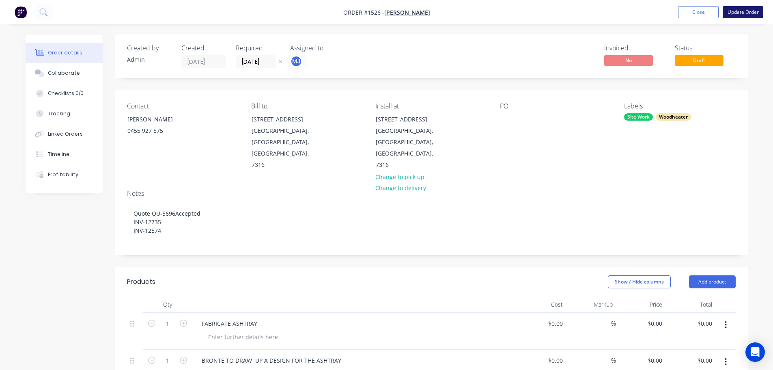
click at [741, 14] on button "Update Order" at bounding box center [743, 12] width 41 height 12
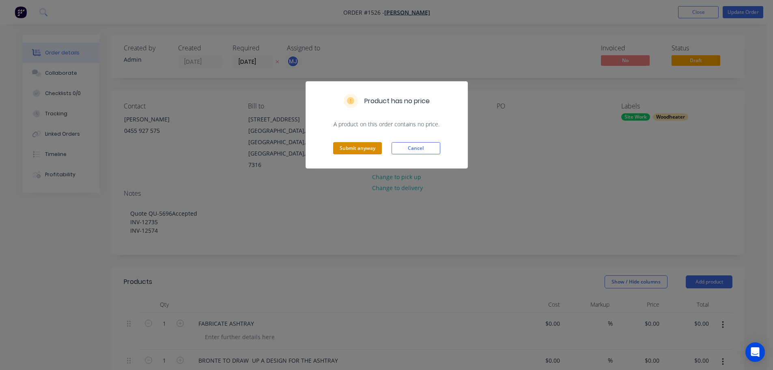
click at [369, 149] on button "Submit anyway" at bounding box center [357, 148] width 49 height 12
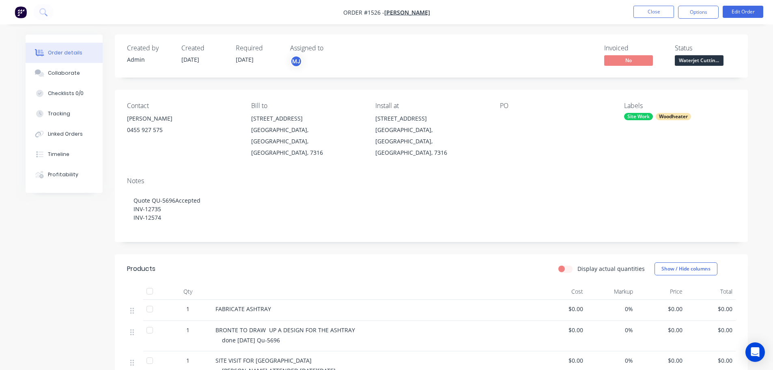
click at [705, 62] on span "Waterjet Cuttin..." at bounding box center [699, 60] width 49 height 10
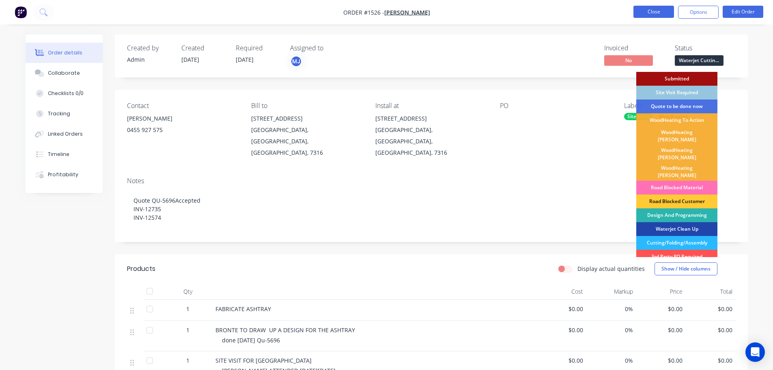
click at [656, 14] on button "Close" at bounding box center [654, 12] width 41 height 12
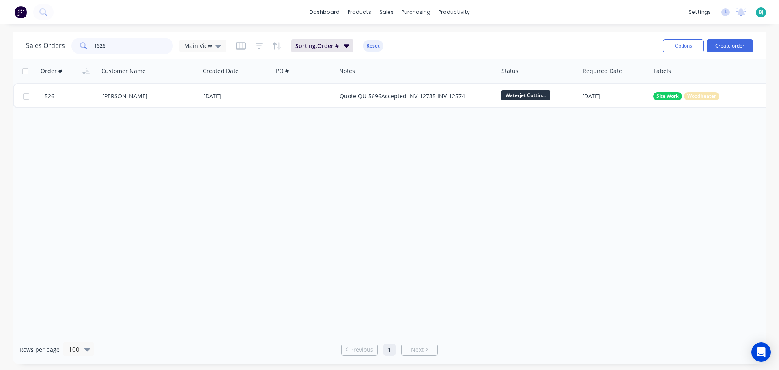
drag, startPoint x: 116, startPoint y: 46, endPoint x: 78, endPoint y: 46, distance: 37.7
click at [78, 46] on div "1526" at bounding box center [121, 46] width 101 height 16
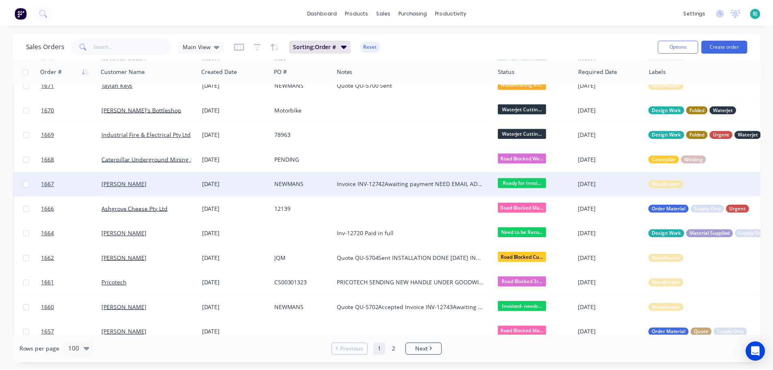
scroll to position [284, 0]
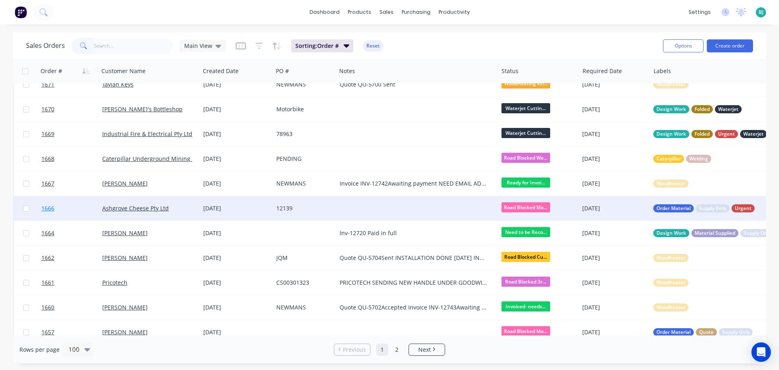
click at [86, 209] on link "1666" at bounding box center [71, 208] width 61 height 24
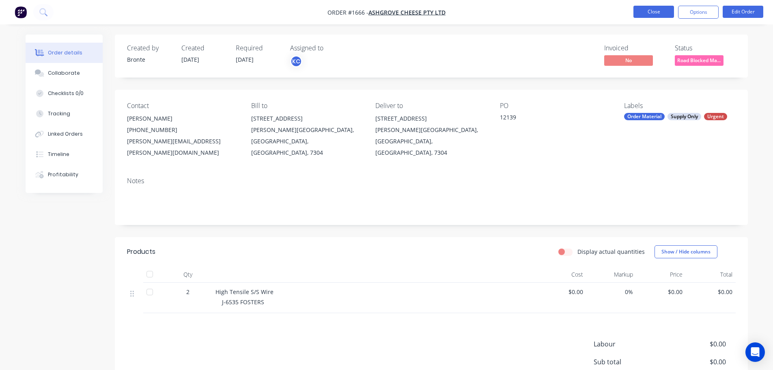
click at [657, 12] on button "Close" at bounding box center [654, 12] width 41 height 12
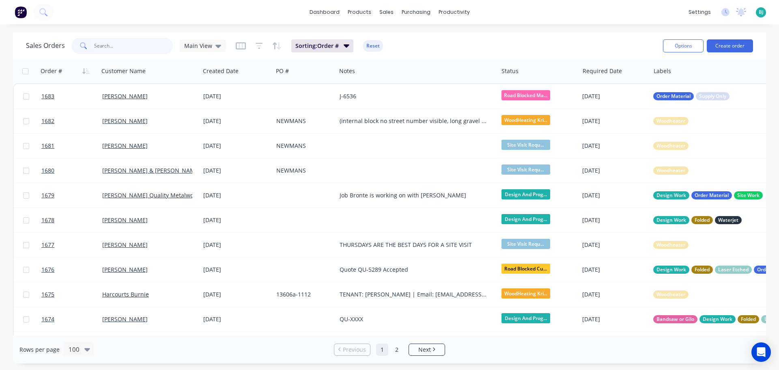
click at [119, 48] on input "text" at bounding box center [133, 46] width 79 height 16
type input "1520"
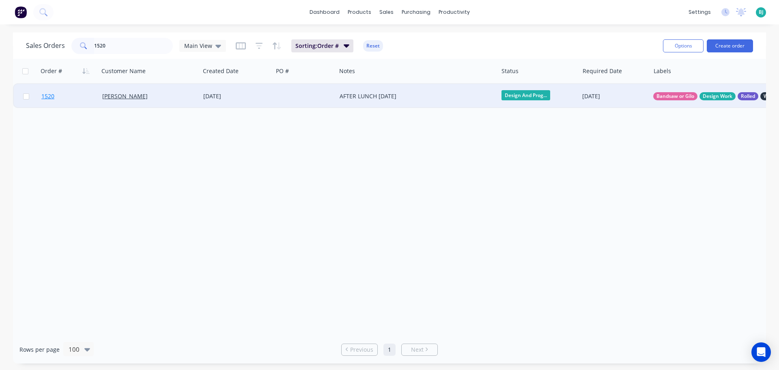
click at [87, 98] on link "1520" at bounding box center [71, 96] width 61 height 24
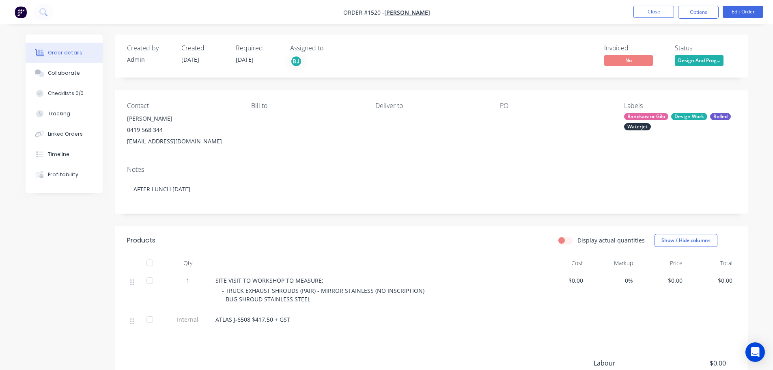
click at [712, 60] on span "Design And Prog..." at bounding box center [699, 60] width 49 height 10
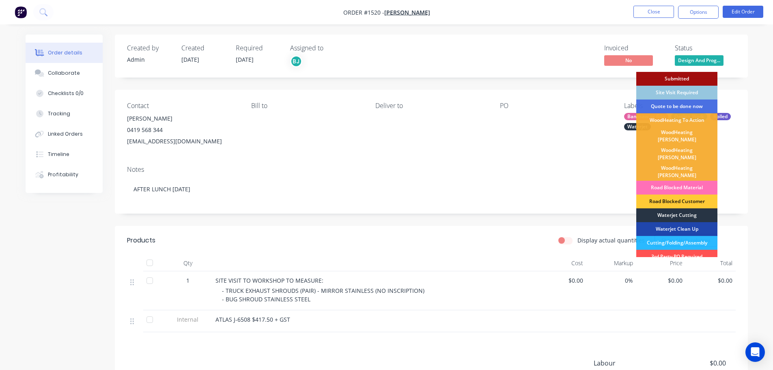
click at [689, 208] on div "Waterjet Cutting" at bounding box center [676, 215] width 81 height 14
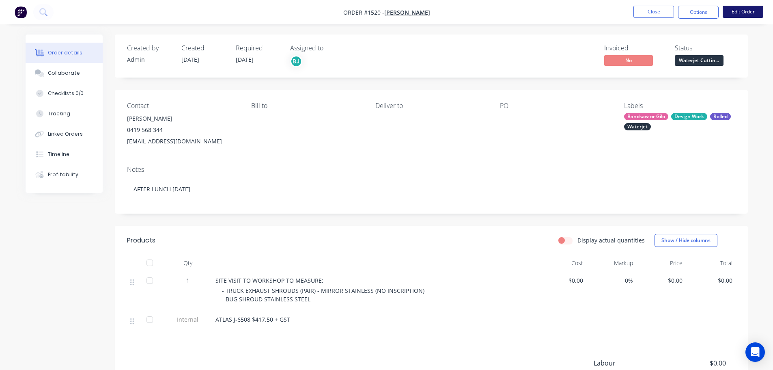
click at [741, 13] on button "Edit Order" at bounding box center [743, 12] width 41 height 12
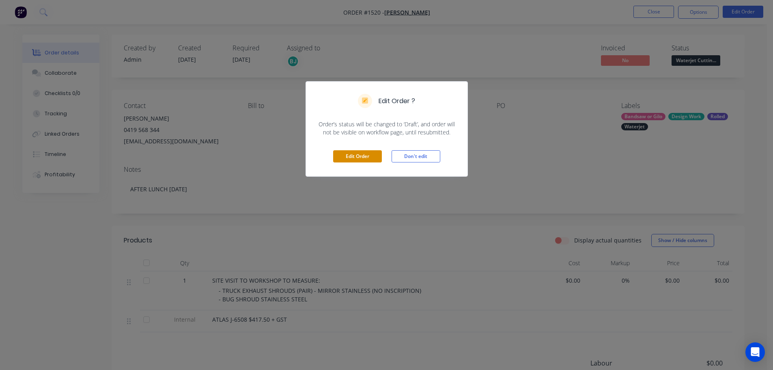
click at [369, 154] on button "Edit Order" at bounding box center [357, 156] width 49 height 12
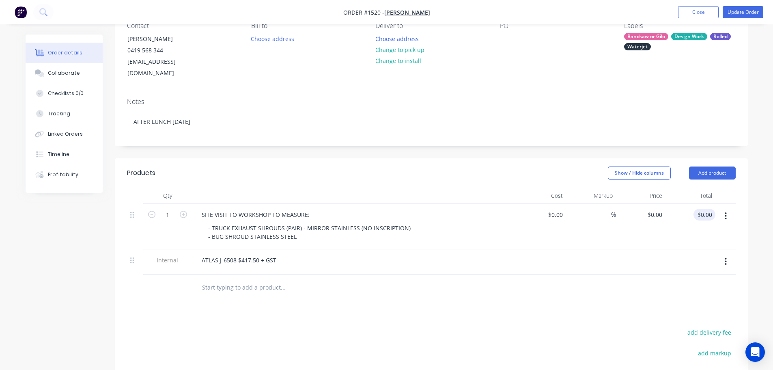
scroll to position [81, 0]
click at [714, 166] on button "Add product" at bounding box center [712, 172] width 47 height 13
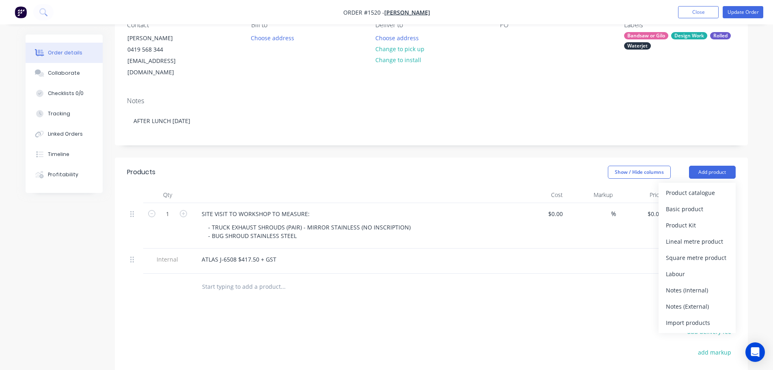
click at [716, 203] on div "Basic product" at bounding box center [697, 209] width 63 height 12
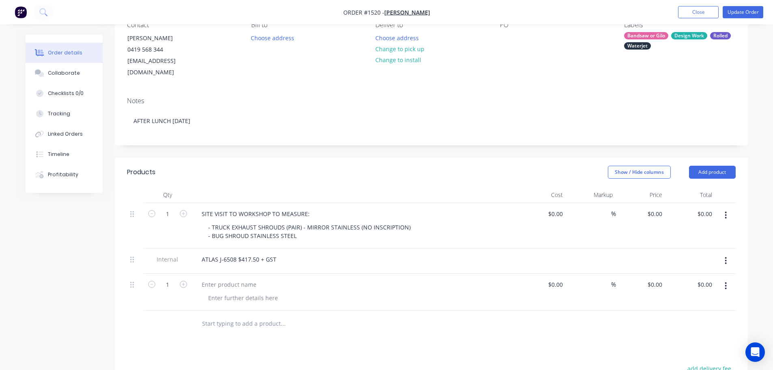
click at [729, 278] on button "button" at bounding box center [725, 285] width 19 height 15
click at [708, 350] on div "Delete" at bounding box center [697, 356] width 63 height 12
click at [719, 166] on button "Add product" at bounding box center [712, 172] width 47 height 13
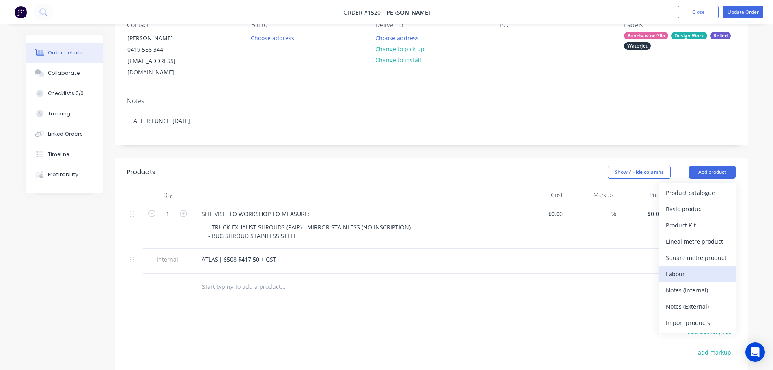
click at [700, 268] on div "Labour" at bounding box center [697, 274] width 63 height 12
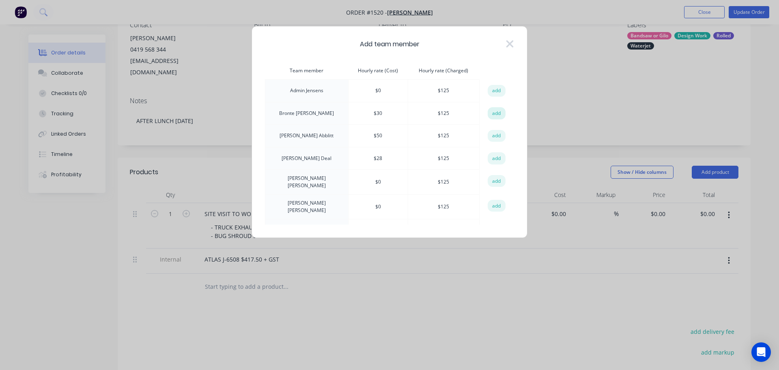
click at [499, 114] on button "add" at bounding box center [497, 113] width 18 height 12
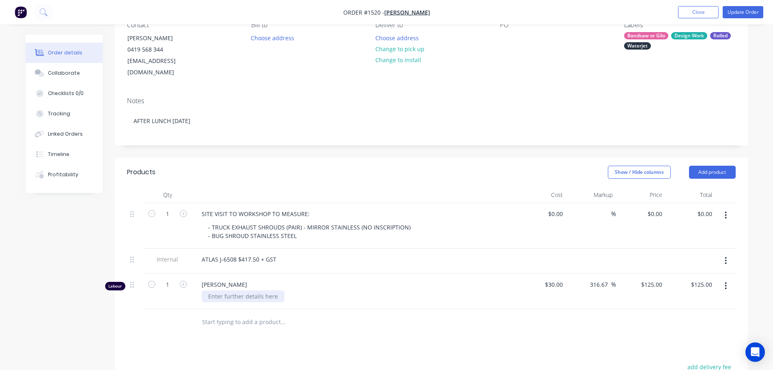
click at [239, 290] on div at bounding box center [243, 296] width 83 height 12
click at [176, 278] on input "1" at bounding box center [167, 284] width 21 height 12
click at [228, 290] on div "11-9-25 draw and program" at bounding box center [244, 296] width 84 height 12
click at [229, 290] on div "11-9-25 draw and program" at bounding box center [244, 296] width 84 height 12
drag, startPoint x: 229, startPoint y: 283, endPoint x: 197, endPoint y: 285, distance: 32.1
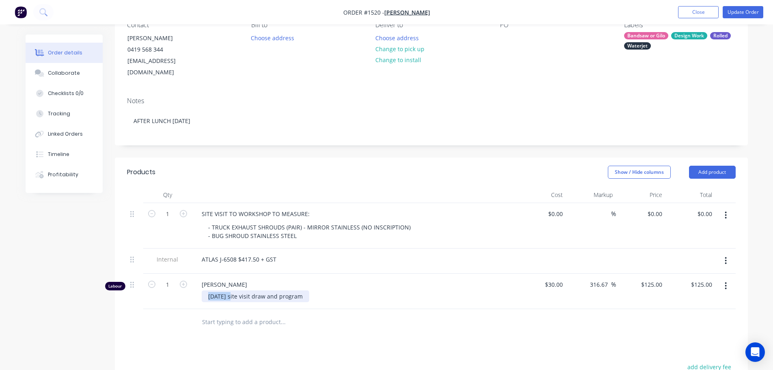
click at [197, 285] on div "Bronte Jeffrey 11-9-25 site visit draw and program" at bounding box center [354, 291] width 325 height 35
click at [231, 290] on div "site visit draw and program" at bounding box center [246, 296] width 88 height 12
click at [326, 332] on div "Products Show / Hide columns Add product Qty Cost Markup Price Total 1 SITE VIS…" at bounding box center [431, 343] width 633 height 373
click at [173, 278] on input "1" at bounding box center [167, 284] width 21 height 12
type input "3"
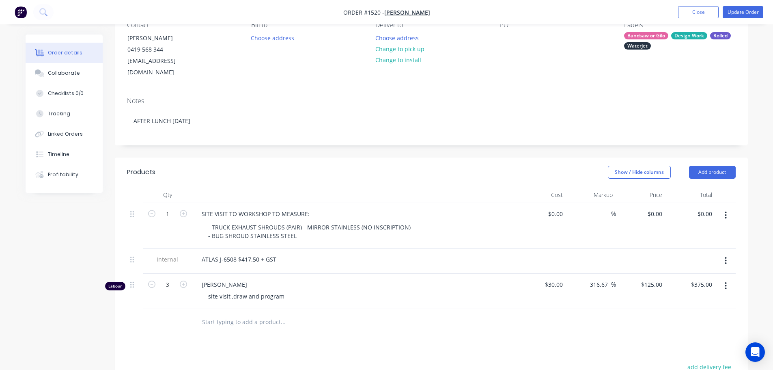
type input "$375.00"
click at [301, 322] on div at bounding box center [338, 322] width 292 height 26
click at [720, 166] on button "Add product" at bounding box center [712, 172] width 47 height 13
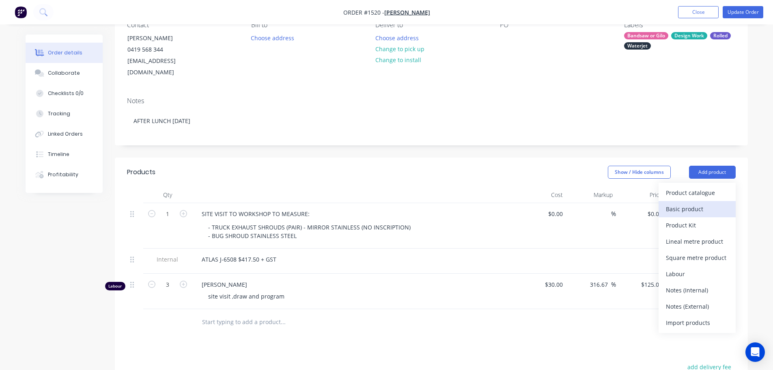
click at [699, 203] on div "Basic product" at bounding box center [697, 209] width 63 height 12
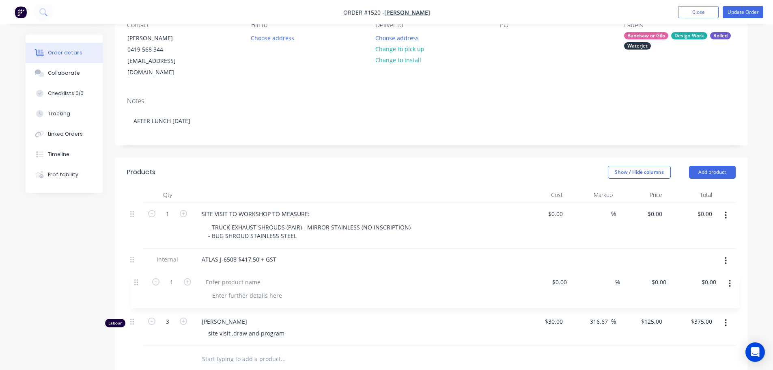
scroll to position [84, 0]
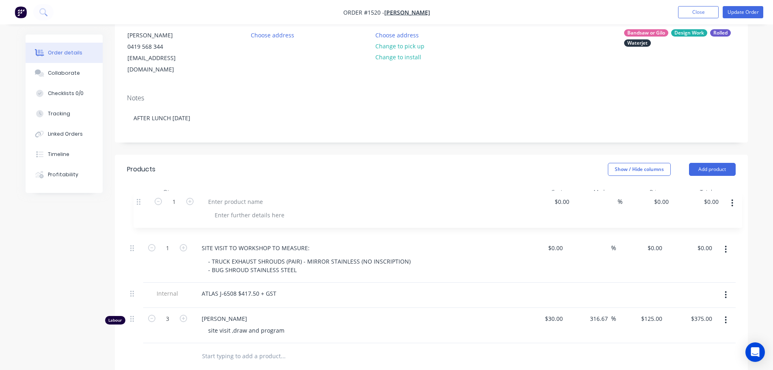
drag, startPoint x: 134, startPoint y: 310, endPoint x: 139, endPoint y: 188, distance: 121.5
click at [140, 200] on div "1 SITE VISIT TO WORKSHOP TO MEASURE: - TRUCK EXHAUST SHROUDS (PAIR) - MIRROR ST…" at bounding box center [431, 271] width 609 height 143
click at [720, 163] on button "Add product" at bounding box center [712, 169] width 47 height 13
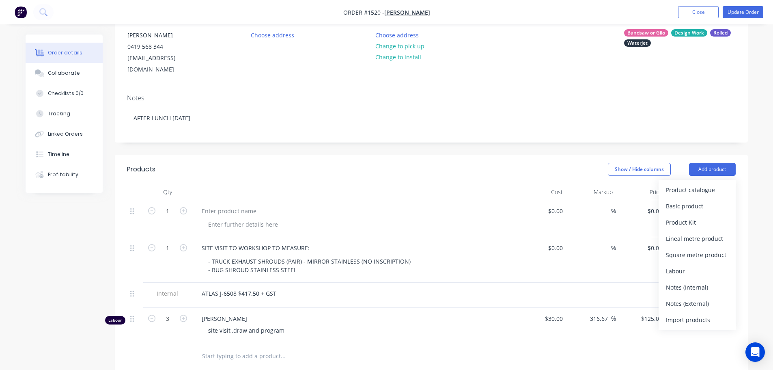
drag, startPoint x: 701, startPoint y: 279, endPoint x: 651, endPoint y: 285, distance: 50.3
click at [701, 281] on div "Notes (Internal)" at bounding box center [697, 287] width 63 height 12
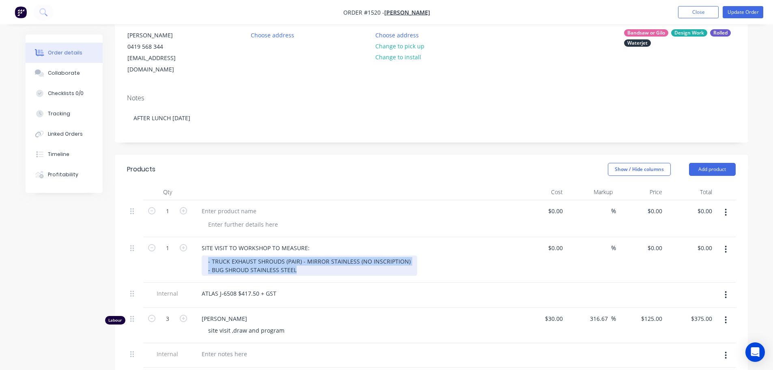
drag, startPoint x: 301, startPoint y: 260, endPoint x: 194, endPoint y: 231, distance: 110.6
click at [194, 237] on div "SITE VISIT TO WORKSHOP TO MEASURE: - TRUCK EXHAUST SHROUDS (PAIR) - MIRROR STAI…" at bounding box center [354, 259] width 325 height 45
copy div "- TRUCK EXHAUST SHROUDS (PAIR) - MIRROR STAINLESS (NO INSCRIPTION) - BUG SHROUD…"
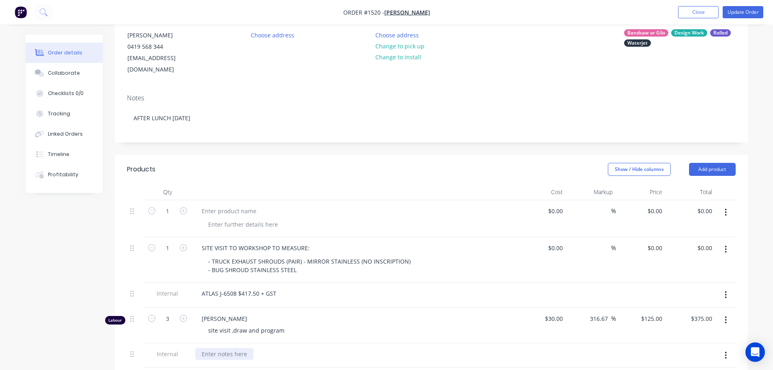
click at [217, 348] on div at bounding box center [224, 354] width 58 height 12
paste div
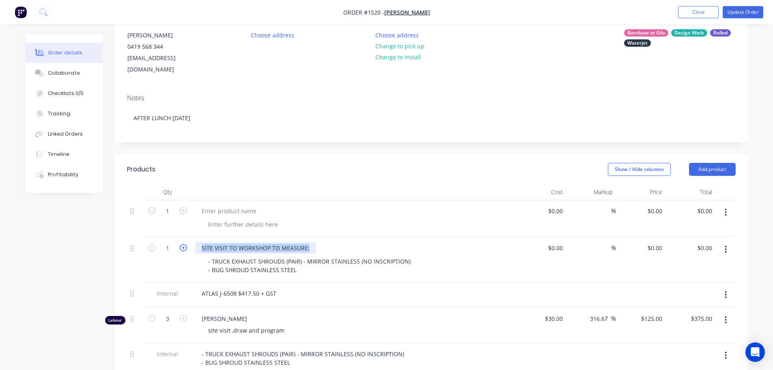
drag, startPoint x: 309, startPoint y: 236, endPoint x: 181, endPoint y: 236, distance: 128.3
click at [181, 237] on div "1 SITE VISIT TO WORKSHOP TO MEASURE: - TRUCK EXHAUST SHROUDS (PAIR) - MIRROR ST…" at bounding box center [431, 259] width 609 height 45
copy div "SITE VISIT TO WORKSHOP TO MEASURE:"
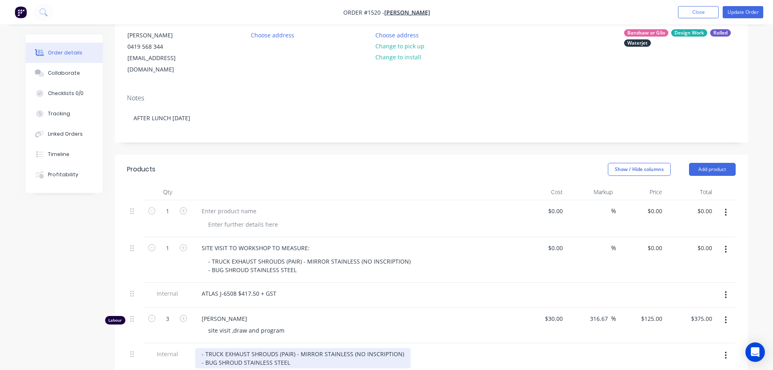
click at [199, 348] on div "- TRUCK EXHAUST SHROUDS (PAIR) - MIRROR STAINLESS (NO INSCRIPTION) - BUG SHROUD…" at bounding box center [303, 358] width 216 height 20
click at [201, 348] on div "- TRUCK EXHAUST SHROUDS (PAIR) - MIRROR STAINLESS (NO INSCRIPTION) - BUG SHROUD…" at bounding box center [303, 358] width 216 height 20
click at [203, 348] on div "- TRUCK EXHAUST SHROUDS (PAIR) - MIRROR STAINLESS (NO INSCRIPTION) - BUG SHROUD…" at bounding box center [303, 362] width 216 height 29
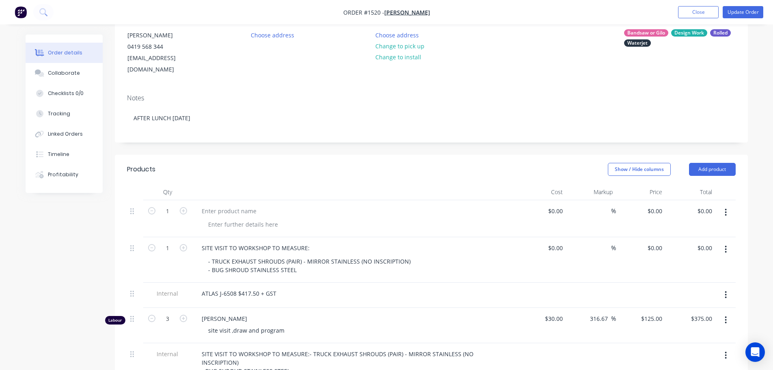
click at [390, 314] on span "[PERSON_NAME]" at bounding box center [358, 318] width 312 height 9
click at [727, 245] on icon "button" at bounding box center [726, 249] width 2 height 9
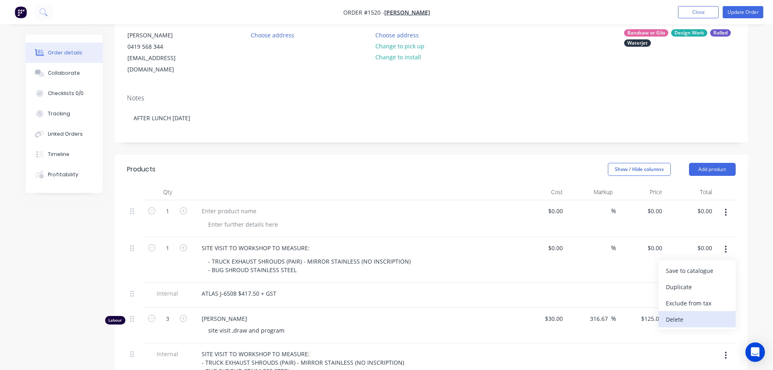
click at [699, 313] on div "Delete" at bounding box center [697, 319] width 63 height 12
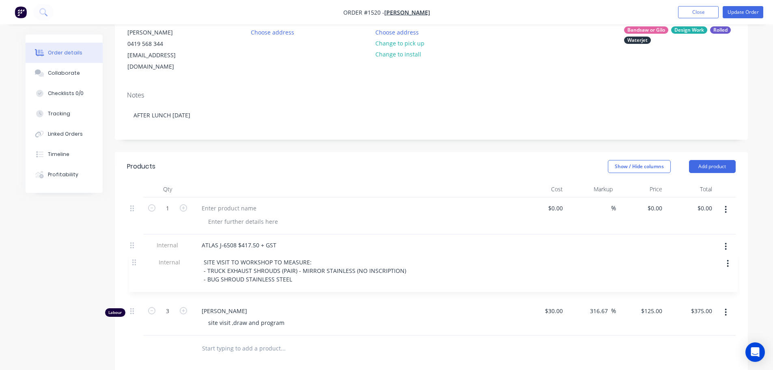
scroll to position [88, 0]
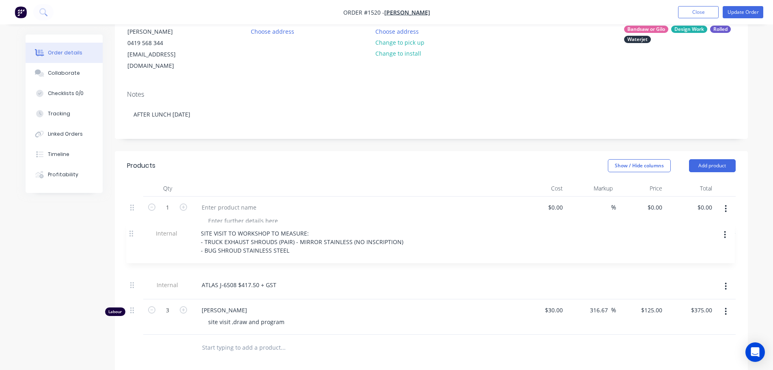
drag, startPoint x: 134, startPoint y: 298, endPoint x: 132, endPoint y: 233, distance: 65.8
click at [132, 233] on div "1 $0.00 $0.00 % $0.00 $0.00 $0.00 $0.00 Internal ATLAS J-6508 $417.50 + GST Lab…" at bounding box center [431, 265] width 609 height 138
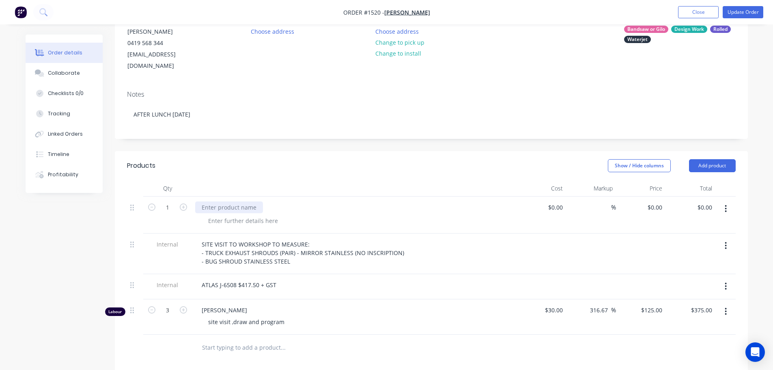
click at [230, 201] on div at bounding box center [229, 207] width 68 height 12
click at [182, 203] on icon "button" at bounding box center [183, 206] width 7 height 7
type input "2"
click at [214, 201] on div at bounding box center [229, 207] width 68 height 12
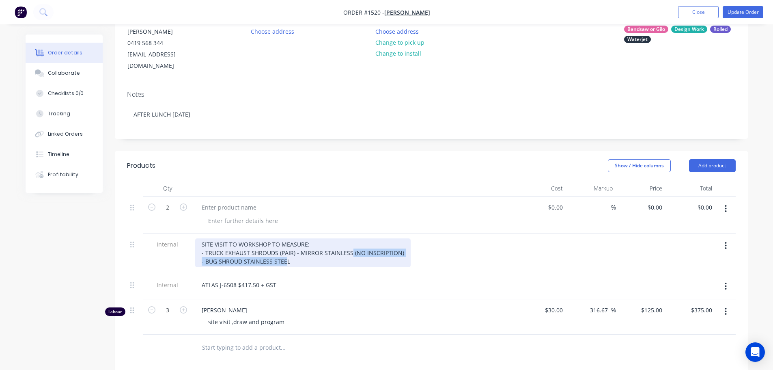
drag, startPoint x: 349, startPoint y: 241, endPoint x: 209, endPoint y: 242, distance: 140.0
click at [230, 244] on div "SITE VISIT TO WORKSHOP TO MEASURE: - TRUCK EXHAUST SHROUDS (PAIR) - MIRROR STAI…" at bounding box center [303, 252] width 216 height 29
click at [209, 240] on div "SITE VISIT TO WORKSHOP TO MEASURE: - TRUCK EXHAUST SHROUDS (PAIR) - MIRROR STAI…" at bounding box center [303, 252] width 216 height 29
drag, startPoint x: 205, startPoint y: 241, endPoint x: 349, endPoint y: 240, distance: 144.1
click at [349, 240] on div "SITE VISIT TO WORKSHOP TO MEASURE: - TRUCK EXHAUST SHROUDS (PAIR) - MIRROR STAI…" at bounding box center [303, 252] width 216 height 29
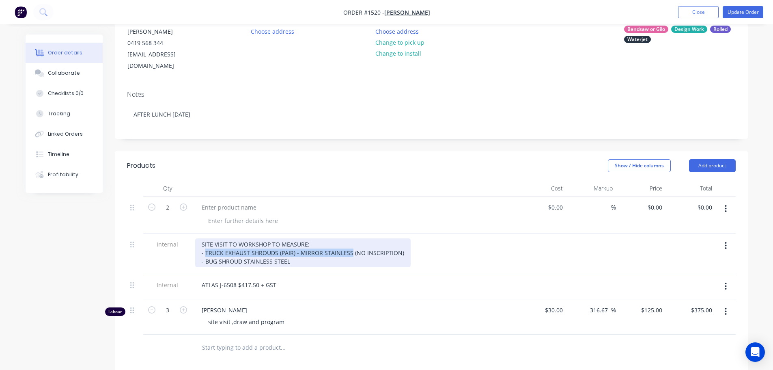
copy div "TRUCK EXHAUST SHROUDS (PAIR) - MIRROR STAINLESS"
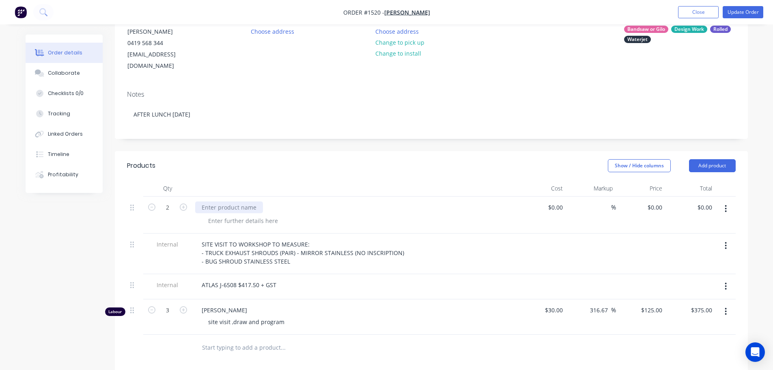
click at [218, 201] on div at bounding box center [229, 207] width 68 height 12
paste div
click at [290, 160] on div "Show / Hide columns Add product" at bounding box center [495, 165] width 479 height 13
click at [707, 159] on button "Add product" at bounding box center [712, 165] width 47 height 13
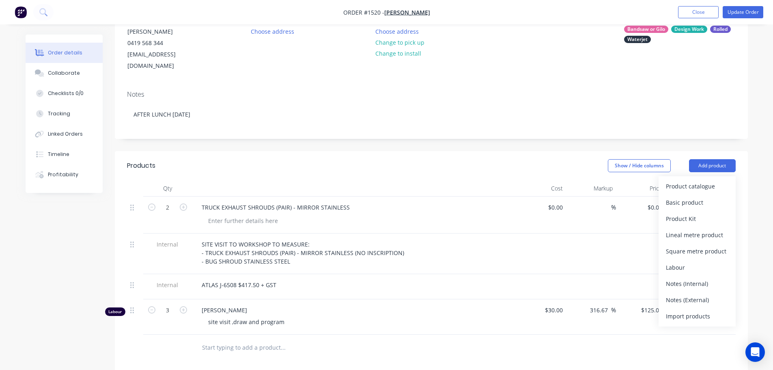
drag, startPoint x: 698, startPoint y: 194, endPoint x: 720, endPoint y: 168, distance: 33.7
click at [698, 196] on div "Basic product" at bounding box center [697, 202] width 63 height 12
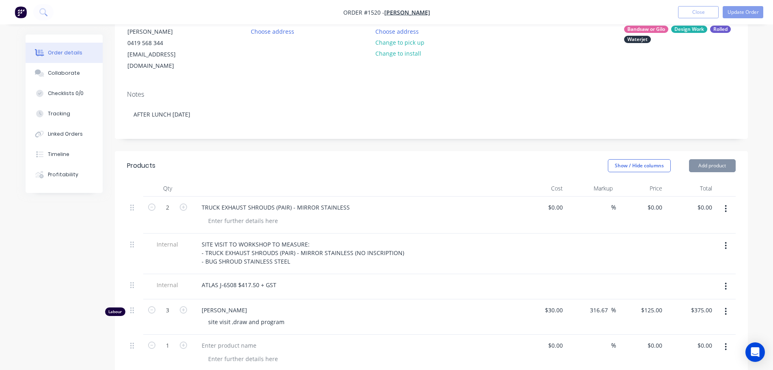
click at [722, 159] on button "Add product" at bounding box center [712, 165] width 47 height 13
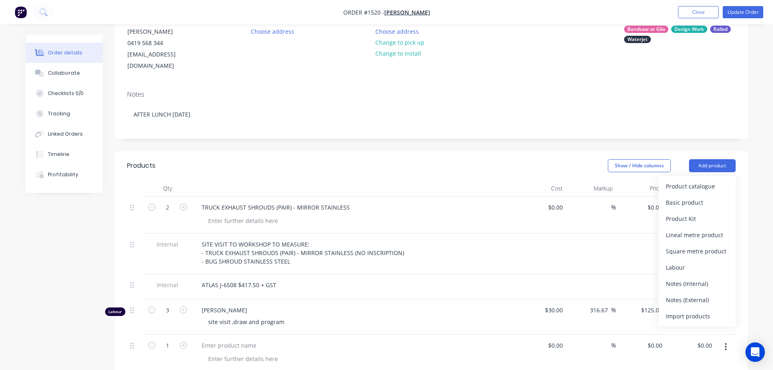
click at [705, 196] on div "Basic product" at bounding box center [697, 202] width 63 height 12
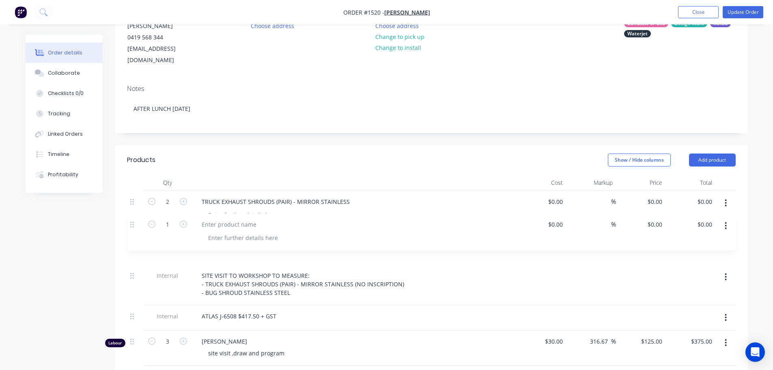
drag, startPoint x: 130, startPoint y: 336, endPoint x: 132, endPoint y: 222, distance: 114.9
click at [132, 222] on div "2 TRUCK EXHAUST SHROUDS (PAIR) - MIRROR STAINLESS $0.00 $0.00 % $0.00 $0.00 $0.…" at bounding box center [431, 297] width 609 height 212
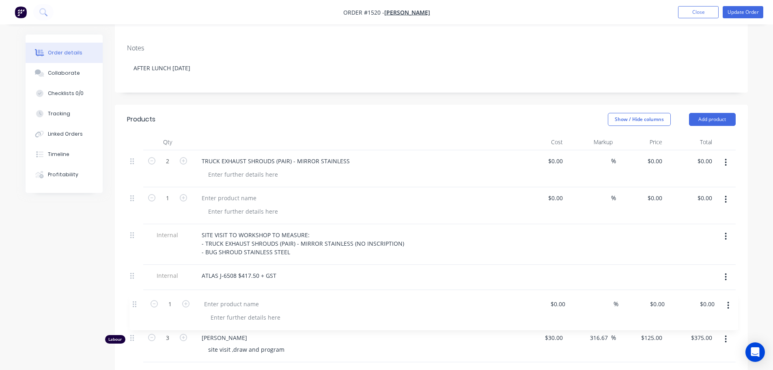
scroll to position [137, 0]
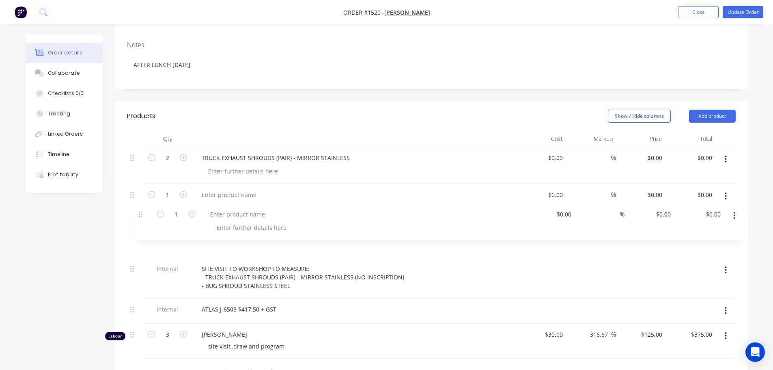
drag, startPoint x: 132, startPoint y: 327, endPoint x: 166, endPoint y: 206, distance: 125.7
click at [139, 214] on div "2 TRUCK EXHAUST SHROUDS (PAIR) - MIRROR STAINLESS $0.00 $0.00 % $0.00 $0.00 $0.…" at bounding box center [431, 253] width 609 height 212
click at [246, 189] on div at bounding box center [229, 195] width 68 height 12
drag, startPoint x: 202, startPoint y: 146, endPoint x: 291, endPoint y: 147, distance: 89.3
click at [291, 152] on div "TRUCK EXHAUST SHROUDS (PAIR) - MIRROR STAINLESS" at bounding box center [275, 158] width 161 height 12
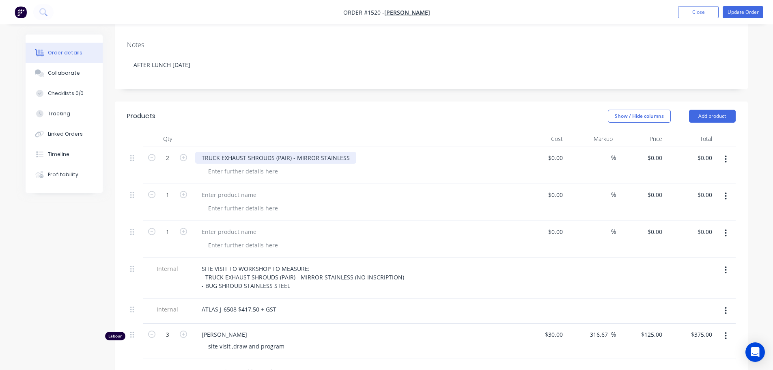
click at [291, 152] on div "TRUCK EXHAUST SHROUDS (PAIR) - MIRROR STAINLESS" at bounding box center [275, 158] width 161 height 12
drag, startPoint x: 291, startPoint y: 146, endPoint x: 258, endPoint y: 149, distance: 32.6
click at [258, 152] on div "TRUCK EXHAUST SHROUDS (PAIR) - MIRROR STAINLESS" at bounding box center [275, 158] width 161 height 12
click at [342, 152] on div "TRUCK EXHAUST SHROUDS (PAIR) - MIRROR STAINLESS" at bounding box center [275, 158] width 161 height 12
drag, startPoint x: 348, startPoint y: 147, endPoint x: 201, endPoint y: 150, distance: 146.6
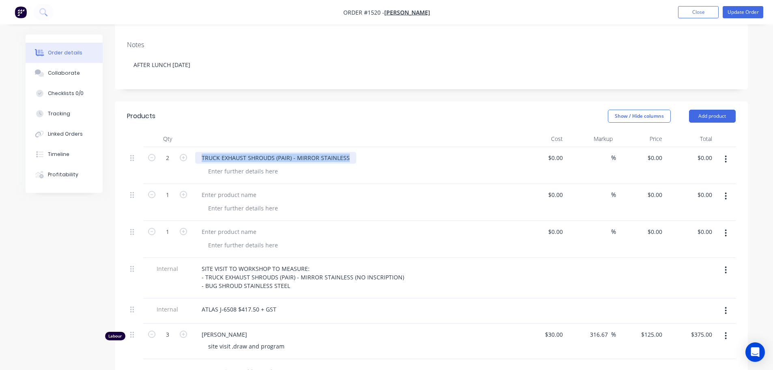
click at [201, 152] on div "TRUCK EXHAUST SHROUDS (PAIR) - MIRROR STAINLESS" at bounding box center [275, 158] width 161 height 12
copy div "TRUCK EXHAUST SHROUDS (PAIR) - MIRROR STAINLESS"
click at [233, 189] on div at bounding box center [229, 195] width 68 height 12
click at [242, 189] on div at bounding box center [229, 195] width 68 height 12
paste div
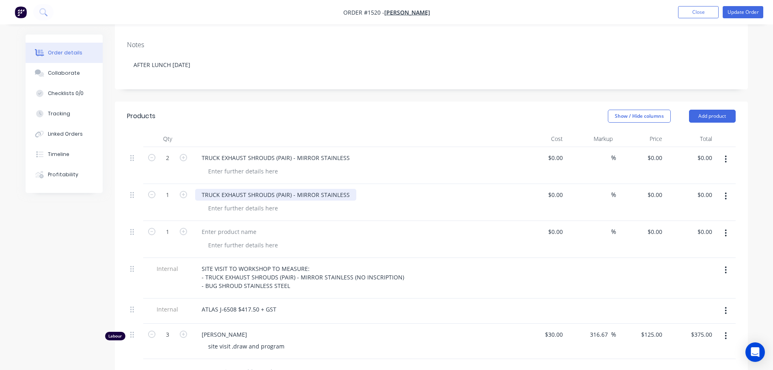
click at [274, 189] on div "TRUCK EXHAUST SHROUDS (PAIR) - MIRROR STAINLESS" at bounding box center [275, 195] width 161 height 12
click at [329, 189] on div "TRUCK EXHAUST SHROUD Backing Panels (PAIR) - MIRROR STAINLESS" at bounding box center [295, 195] width 200 height 12
drag, startPoint x: 180, startPoint y: 184, endPoint x: 198, endPoint y: 193, distance: 19.8
click at [181, 191] on icon "button" at bounding box center [183, 194] width 7 height 7
type input "2"
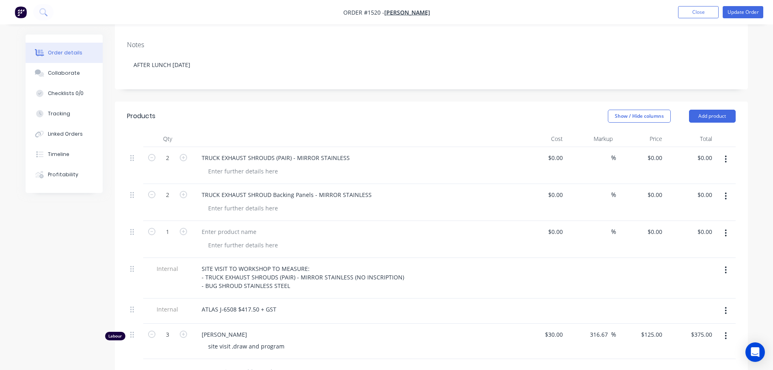
click at [386, 205] on div "TRUCK EXHAUST SHROUD Backing Panels - MIRROR STAINLESS" at bounding box center [354, 202] width 325 height 37
drag, startPoint x: 317, startPoint y: 183, endPoint x: 369, endPoint y: 186, distance: 52.8
click at [369, 189] on div "TRUCK EXHAUST SHROUD Backing Panels - MIRROR STAINLESS" at bounding box center [286, 195] width 183 height 12
copy div "MIRROR STAINLESS"
click at [265, 202] on div at bounding box center [243, 208] width 83 height 12
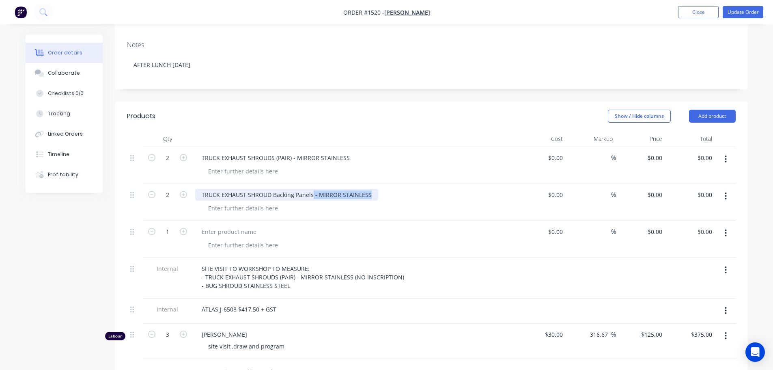
drag, startPoint x: 369, startPoint y: 183, endPoint x: 312, endPoint y: 184, distance: 57.2
click at [312, 189] on div "TRUCK EXHAUST SHROUD Backing Panels - MIRROR STAINLESS" at bounding box center [286, 195] width 183 height 12
copy div "- MIRROR STAINLESS"
click at [276, 202] on div at bounding box center [243, 208] width 83 height 12
click at [260, 202] on div at bounding box center [243, 208] width 83 height 12
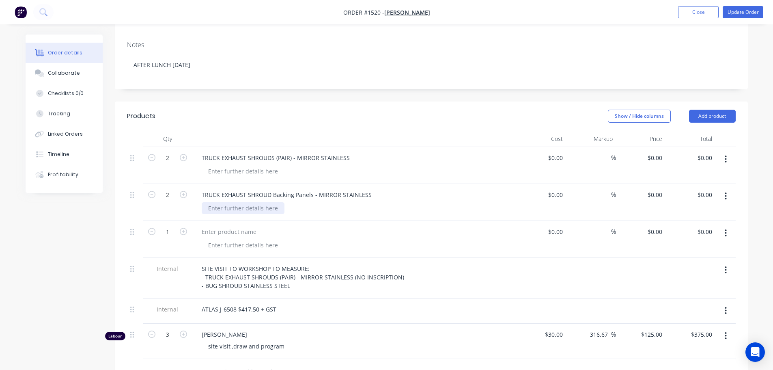
paste div
drag, startPoint x: 370, startPoint y: 185, endPoint x: 311, endPoint y: 185, distance: 58.4
click at [311, 189] on div "TRUCK EXHAUST SHROUD Backing Panels - MIRROR STAINLESS" at bounding box center [286, 195] width 183 height 12
click at [272, 165] on div at bounding box center [243, 171] width 83 height 12
click at [265, 165] on div at bounding box center [243, 171] width 83 height 12
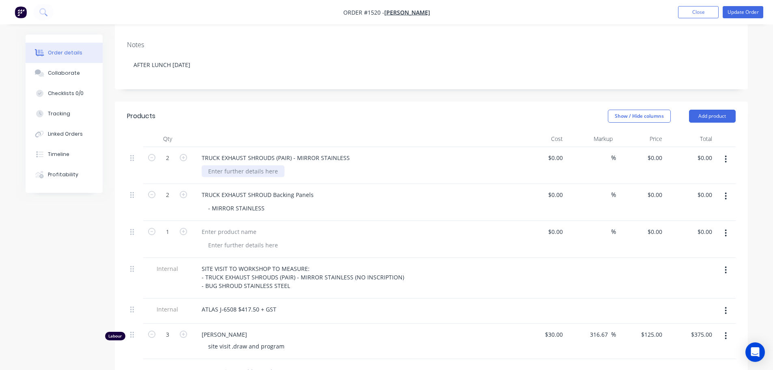
paste div
drag, startPoint x: 349, startPoint y: 146, endPoint x: 292, endPoint y: 147, distance: 56.8
click at [292, 152] on div "TRUCK EXHAUST SHROUDS (PAIR) - MIRROR STAINLESS" at bounding box center [275, 158] width 161 height 12
click at [322, 131] on div at bounding box center [354, 139] width 325 height 16
click at [232, 226] on div at bounding box center [229, 232] width 68 height 12
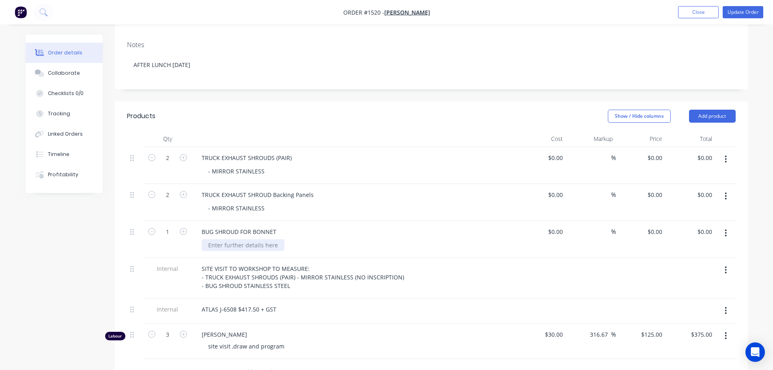
click at [235, 239] on div at bounding box center [243, 245] width 83 height 12
click at [270, 239] on div at bounding box center [243, 245] width 83 height 12
paste div
click at [330, 226] on div "BUG SHROUD FOR BONNET" at bounding box center [354, 232] width 318 height 12
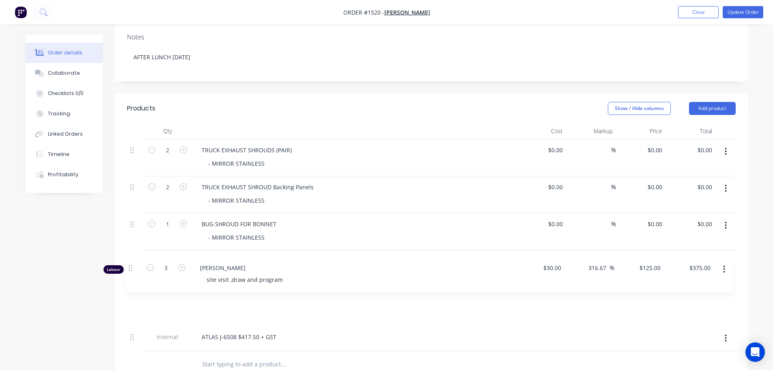
scroll to position [147, 0]
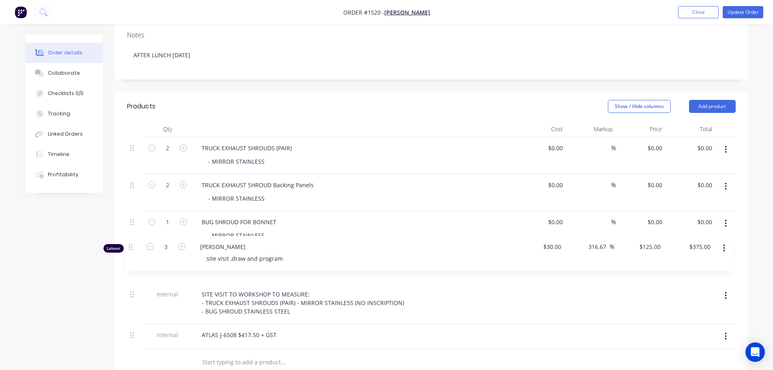
drag, startPoint x: 134, startPoint y: 325, endPoint x: 132, endPoint y: 242, distance: 82.8
click at [132, 242] on div "2 TRUCK EXHAUST SHROUDS (PAIR) - MIRROR STAINLESS $0.00 $0.00 % $0.00 $0.00 $0.…" at bounding box center [431, 243] width 609 height 212
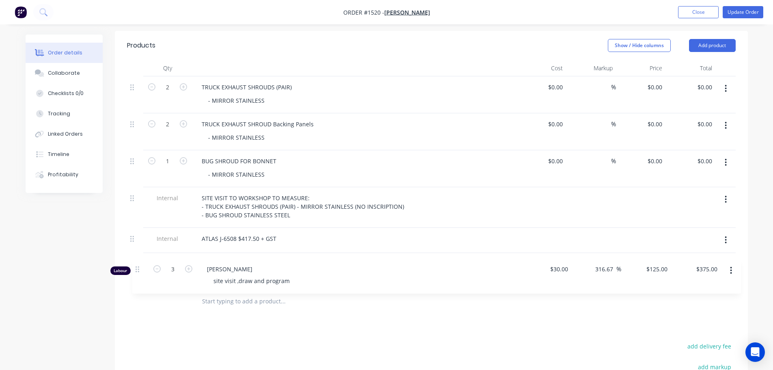
scroll to position [211, 0]
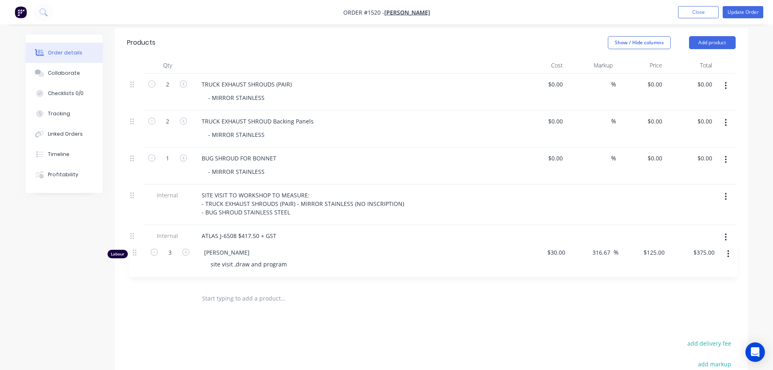
drag, startPoint x: 132, startPoint y: 248, endPoint x: 135, endPoint y: 256, distance: 8.1
click at [135, 256] on div "2 TRUCK EXHAUST SHROUDS (PAIR) - MIRROR STAINLESS $0.00 $0.00 % $0.00 $0.00 $0.…" at bounding box center [431, 179] width 609 height 212
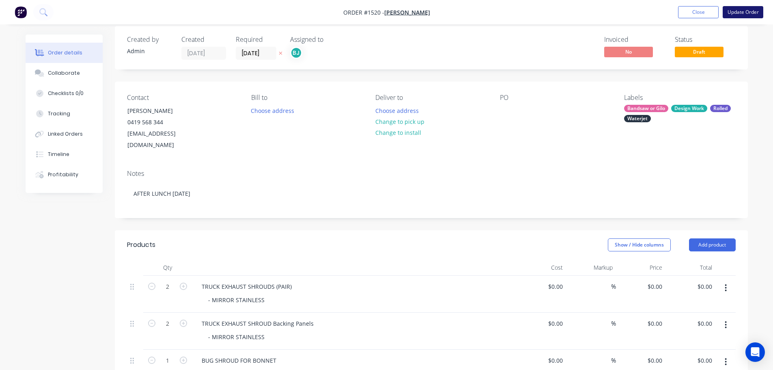
scroll to position [8, 0]
click at [746, 11] on button "Update Order" at bounding box center [743, 12] width 41 height 12
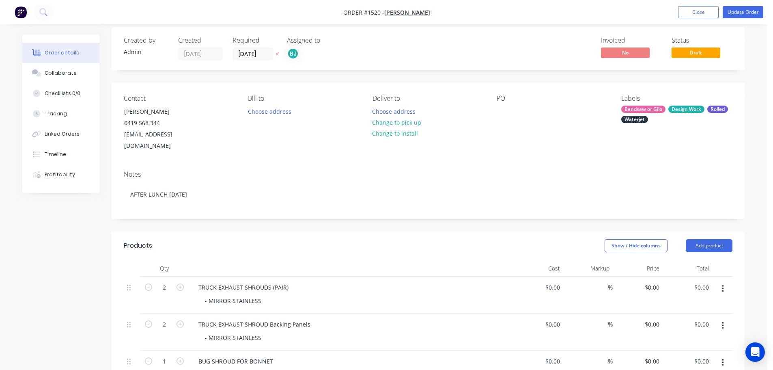
scroll to position [0, 0]
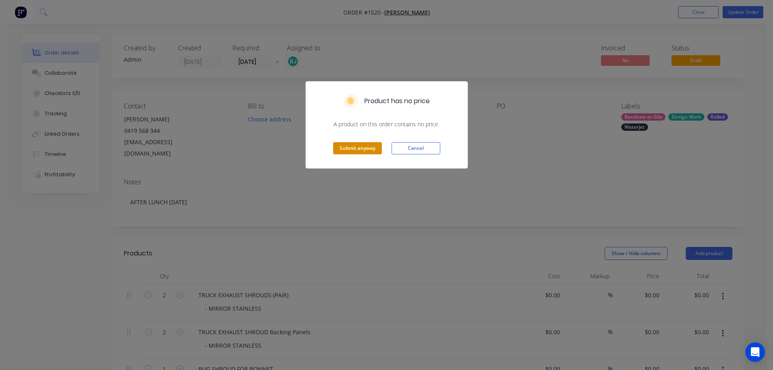
click at [364, 151] on button "Submit anyway" at bounding box center [357, 148] width 49 height 12
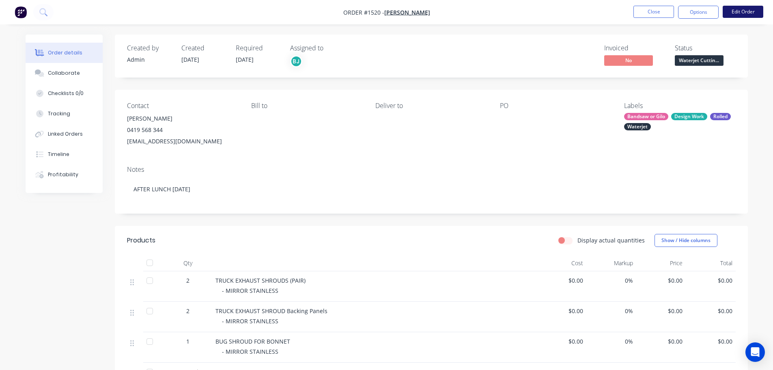
click at [745, 9] on button "Edit Order" at bounding box center [743, 12] width 41 height 12
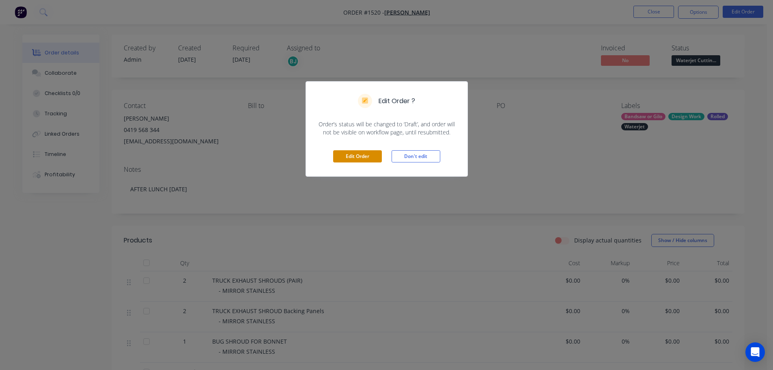
drag, startPoint x: 359, startPoint y: 160, endPoint x: 356, endPoint y: 154, distance: 6.7
click at [358, 159] on button "Edit Order" at bounding box center [357, 156] width 49 height 12
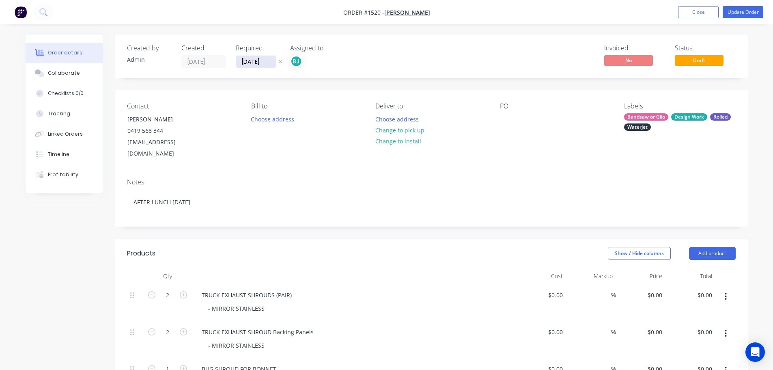
click at [271, 63] on input "30/07/25" at bounding box center [256, 62] width 40 height 12
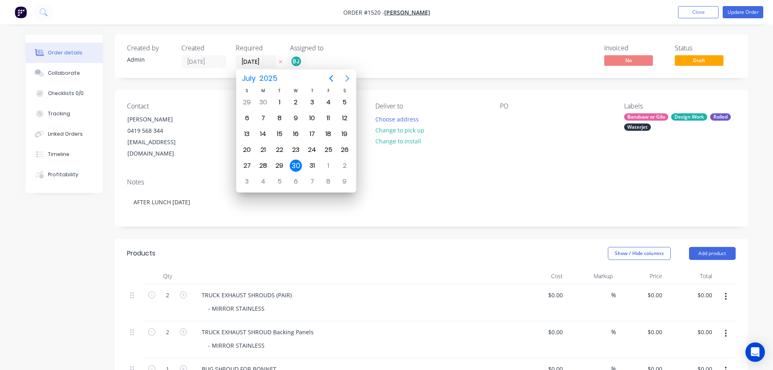
click at [347, 79] on icon "Next page" at bounding box center [348, 78] width 10 height 10
click at [297, 130] on div "13" at bounding box center [296, 134] width 12 height 12
type input "13/08/25"
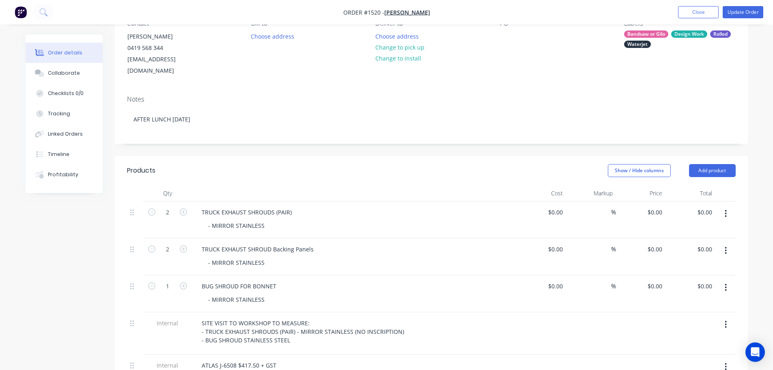
scroll to position [122, 0]
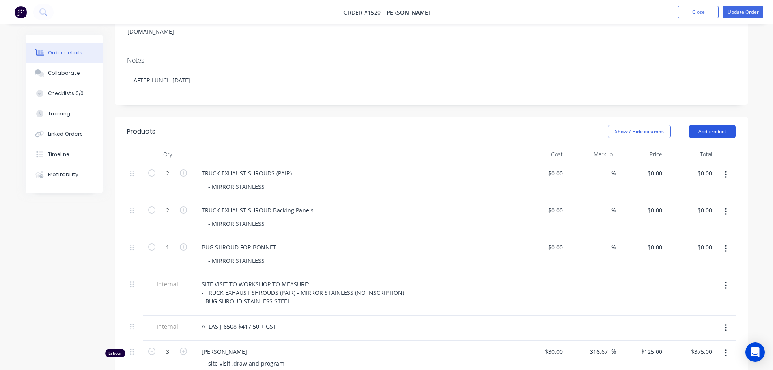
click at [710, 125] on button "Add product" at bounding box center [712, 131] width 47 height 13
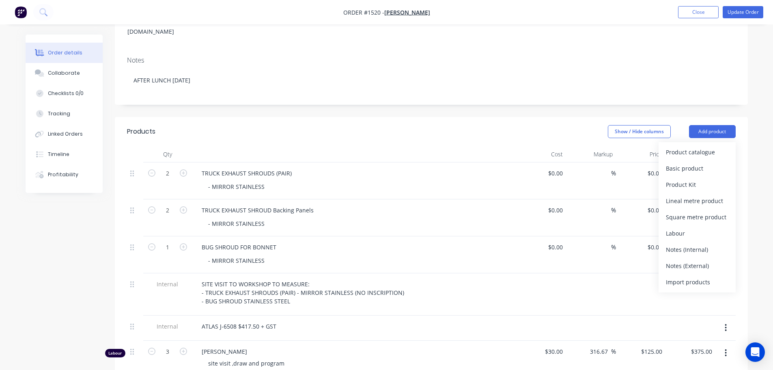
drag, startPoint x: 442, startPoint y: 152, endPoint x: 436, endPoint y: 147, distance: 7.9
click at [442, 162] on div "TRUCK EXHAUST SHROUDS (PAIR) - MIRROR STAINLESS" at bounding box center [354, 180] width 325 height 37
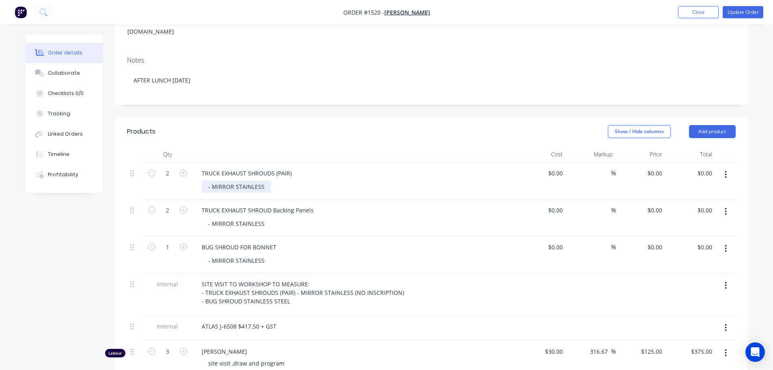
click at [266, 181] on div "- MIRROR STAINLESS" at bounding box center [236, 187] width 69 height 12
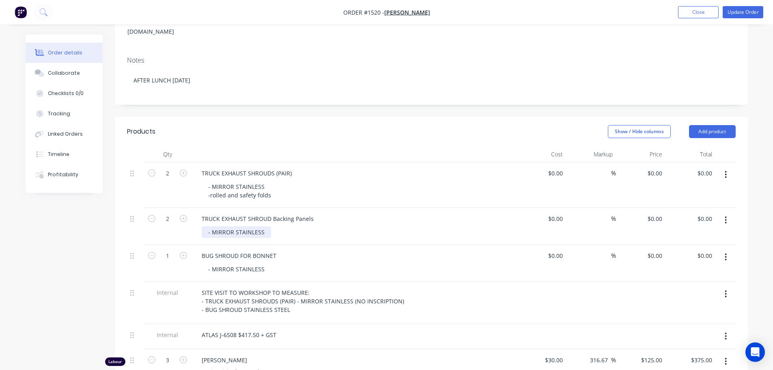
click at [263, 226] on div "- MIRROR STAINLESS" at bounding box center [236, 232] width 69 height 12
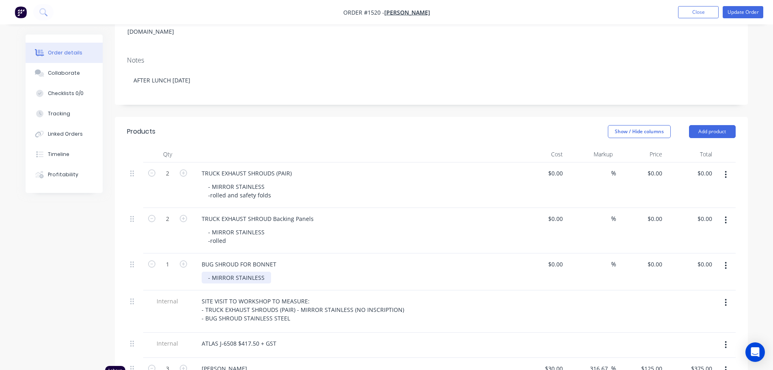
click at [266, 272] on div "- MIRROR STAINLESS" at bounding box center [236, 278] width 69 height 12
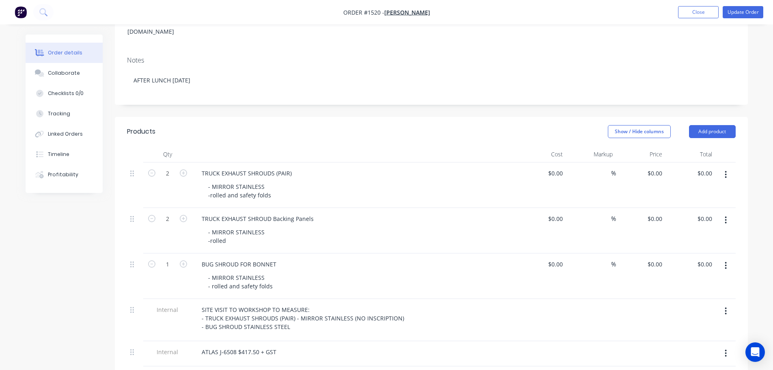
click at [369, 117] on header "Products Show / Hide columns Add product" at bounding box center [431, 131] width 633 height 29
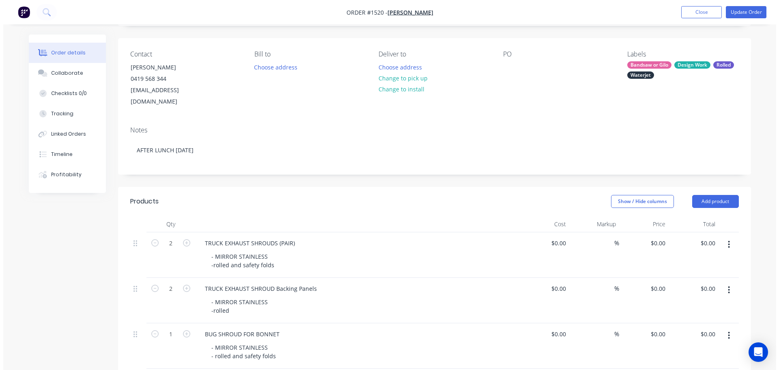
scroll to position [0, 0]
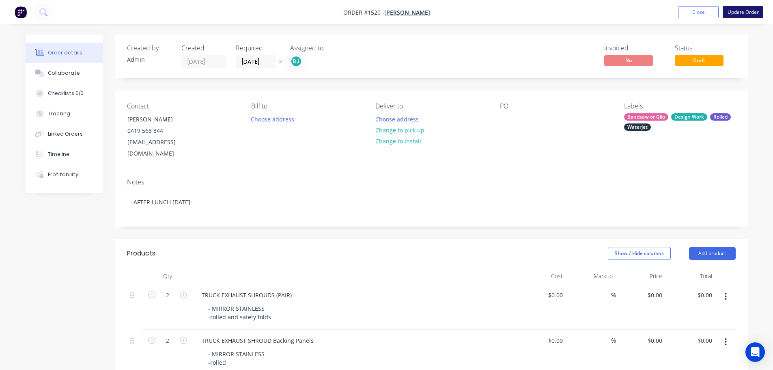
click at [753, 15] on button "Update Order" at bounding box center [743, 12] width 41 height 12
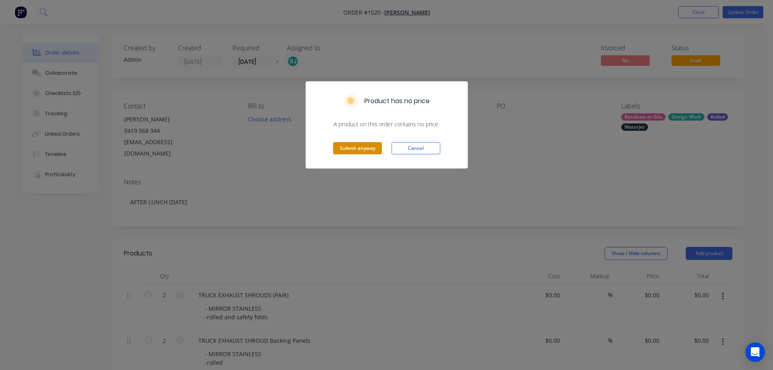
click at [360, 149] on button "Submit anyway" at bounding box center [357, 148] width 49 height 12
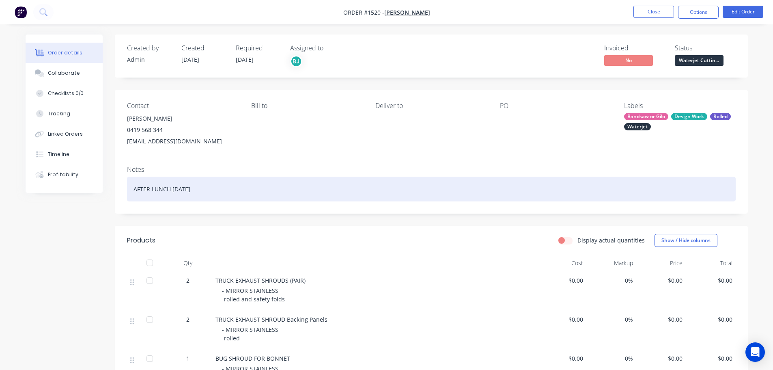
drag, startPoint x: 257, startPoint y: 192, endPoint x: 123, endPoint y: 196, distance: 134.4
click at [123, 196] on div "Notes AFTER LUNCH WEDNESDAY THE 30TH of JULY" at bounding box center [431, 186] width 633 height 54
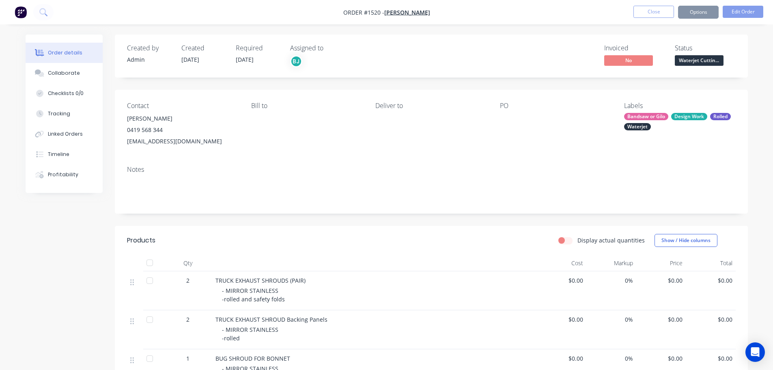
click at [286, 233] on header "Products Display actual quantities Show / Hide columns" at bounding box center [431, 240] width 633 height 29
click at [660, 15] on button "Close" at bounding box center [654, 12] width 41 height 12
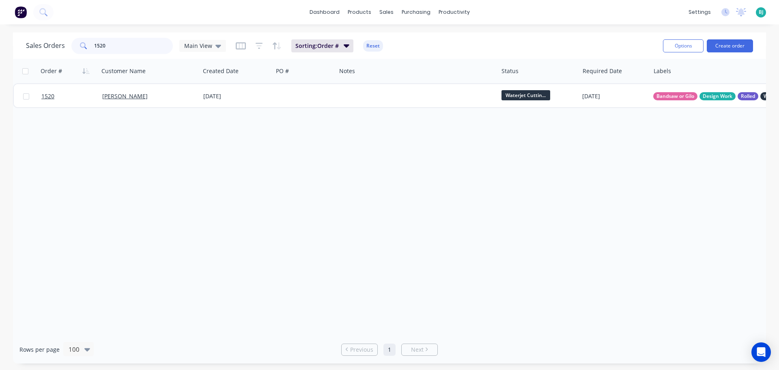
drag, startPoint x: 117, startPoint y: 52, endPoint x: 91, endPoint y: 50, distance: 26.5
click at [91, 50] on div "1520" at bounding box center [121, 46] width 101 height 16
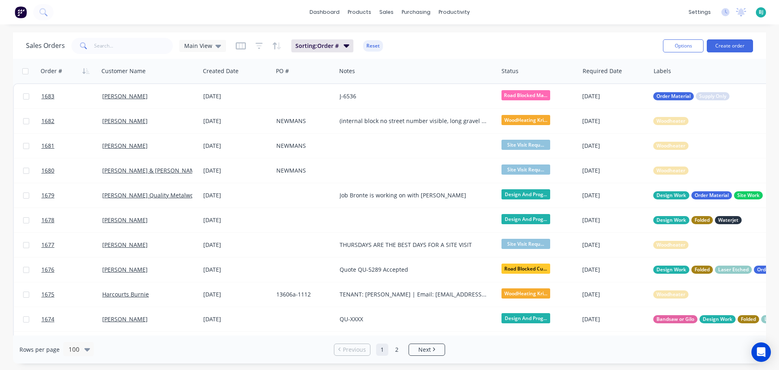
click at [609, 26] on div "dashboard products sales purchasing productivity dashboard products Product Cat…" at bounding box center [389, 185] width 779 height 370
